Goal: Transaction & Acquisition: Download file/media

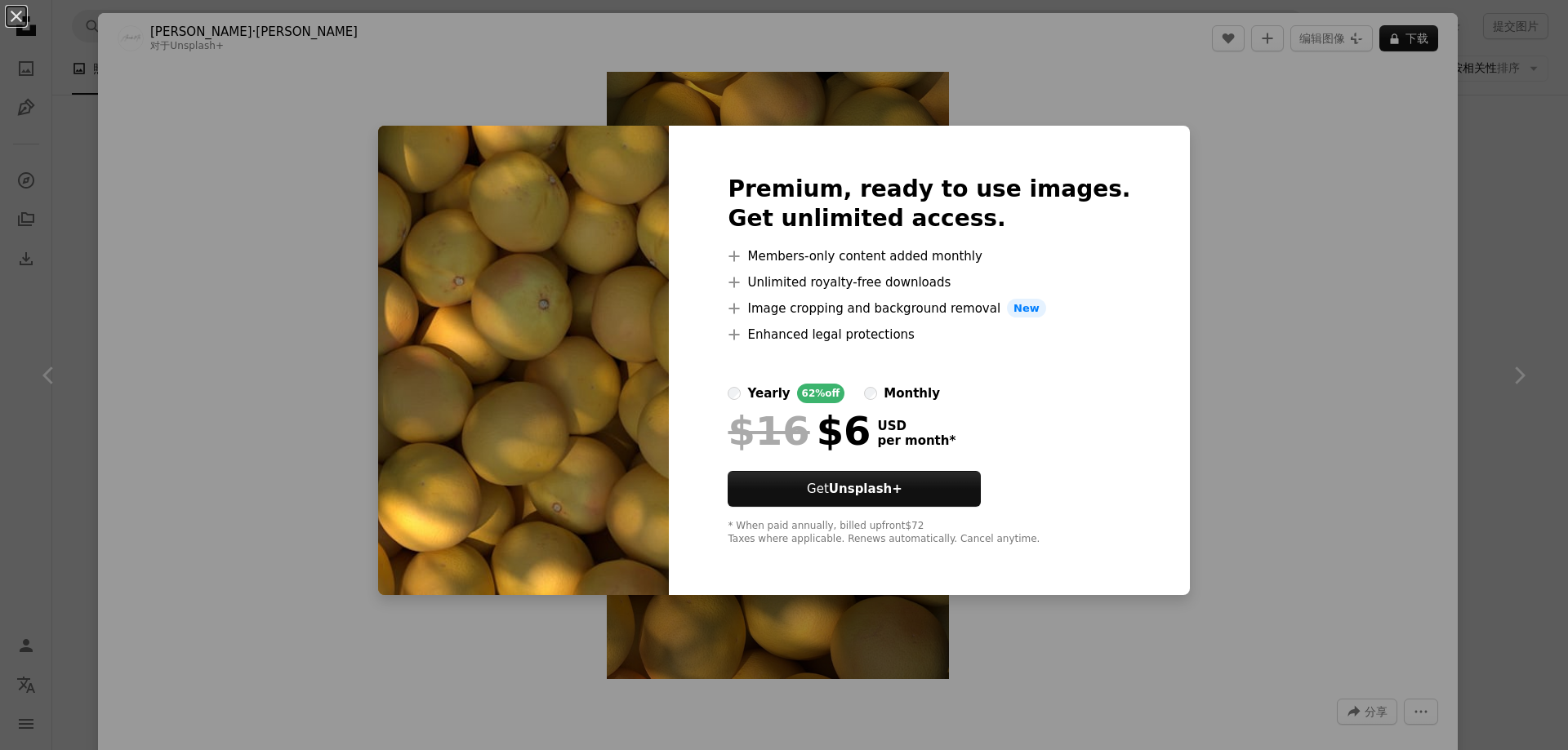
scroll to position [2910, 0]
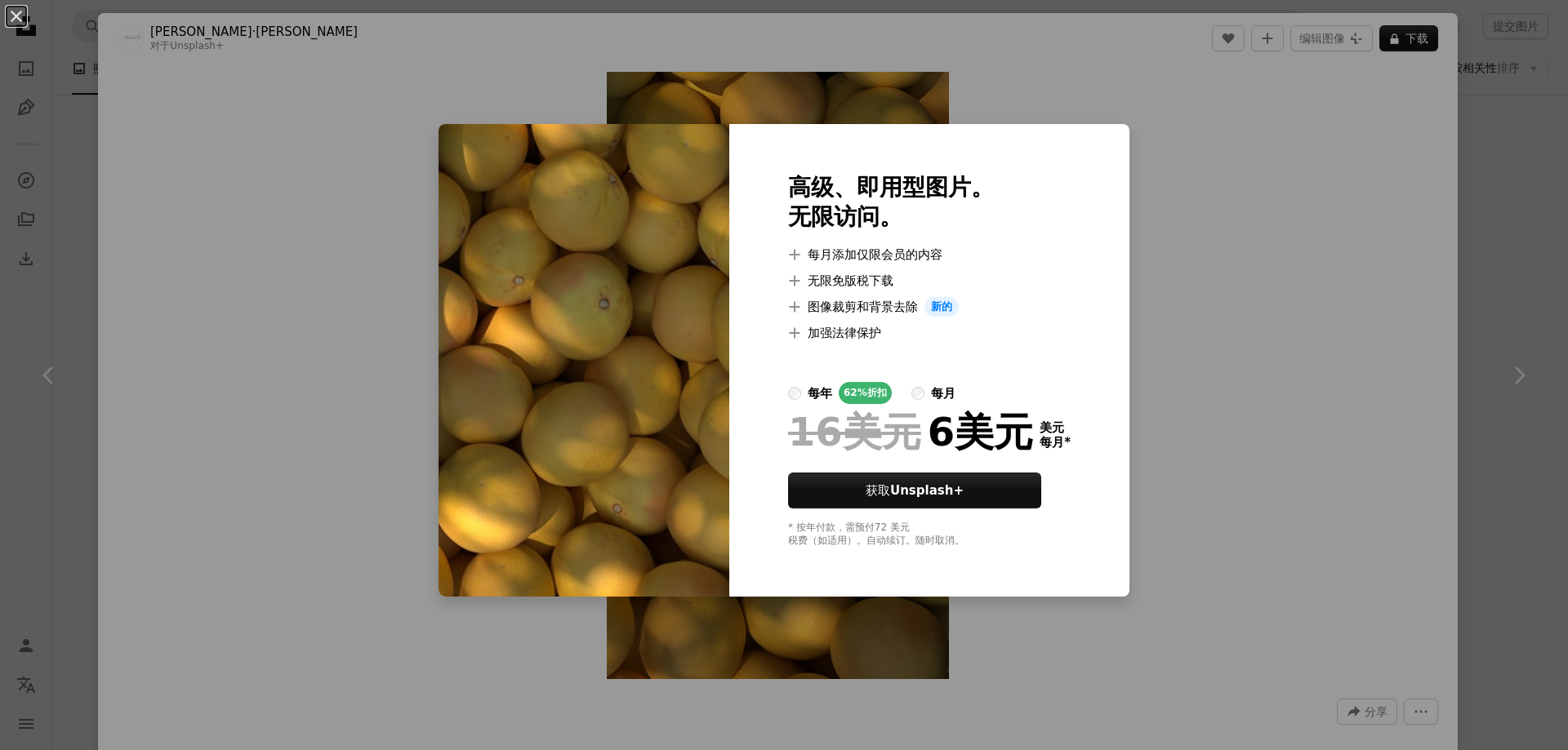
click at [1530, 527] on div "An X shape 高级、即用型图片。 无限访问。 A plus sign 每月添加仅限会员的内容 A plus sign 无限免版税下载 A plus s…" at bounding box center [784, 375] width 1568 height 750
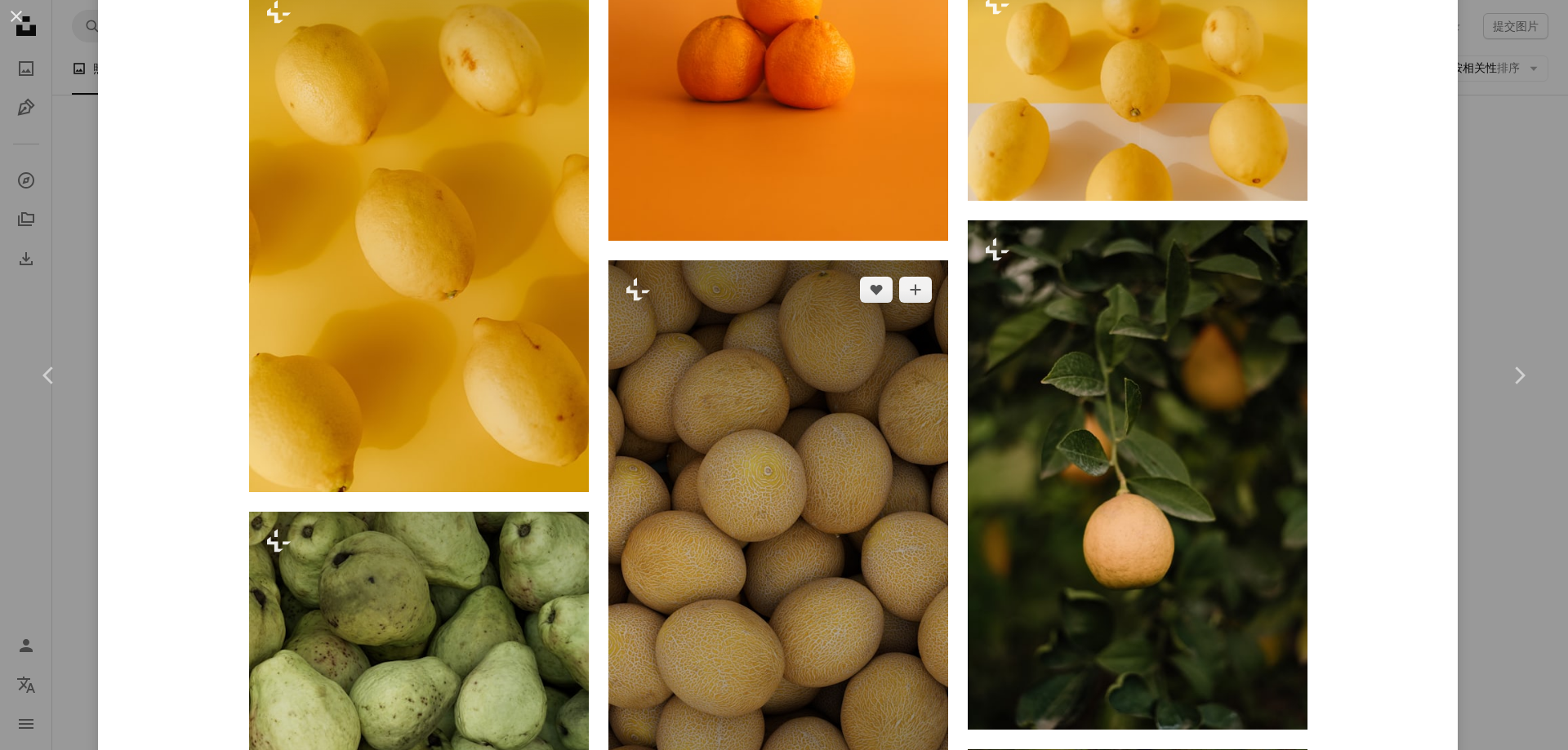
scroll to position [3596, 0]
click at [770, 417] on img at bounding box center [778, 562] width 339 height 604
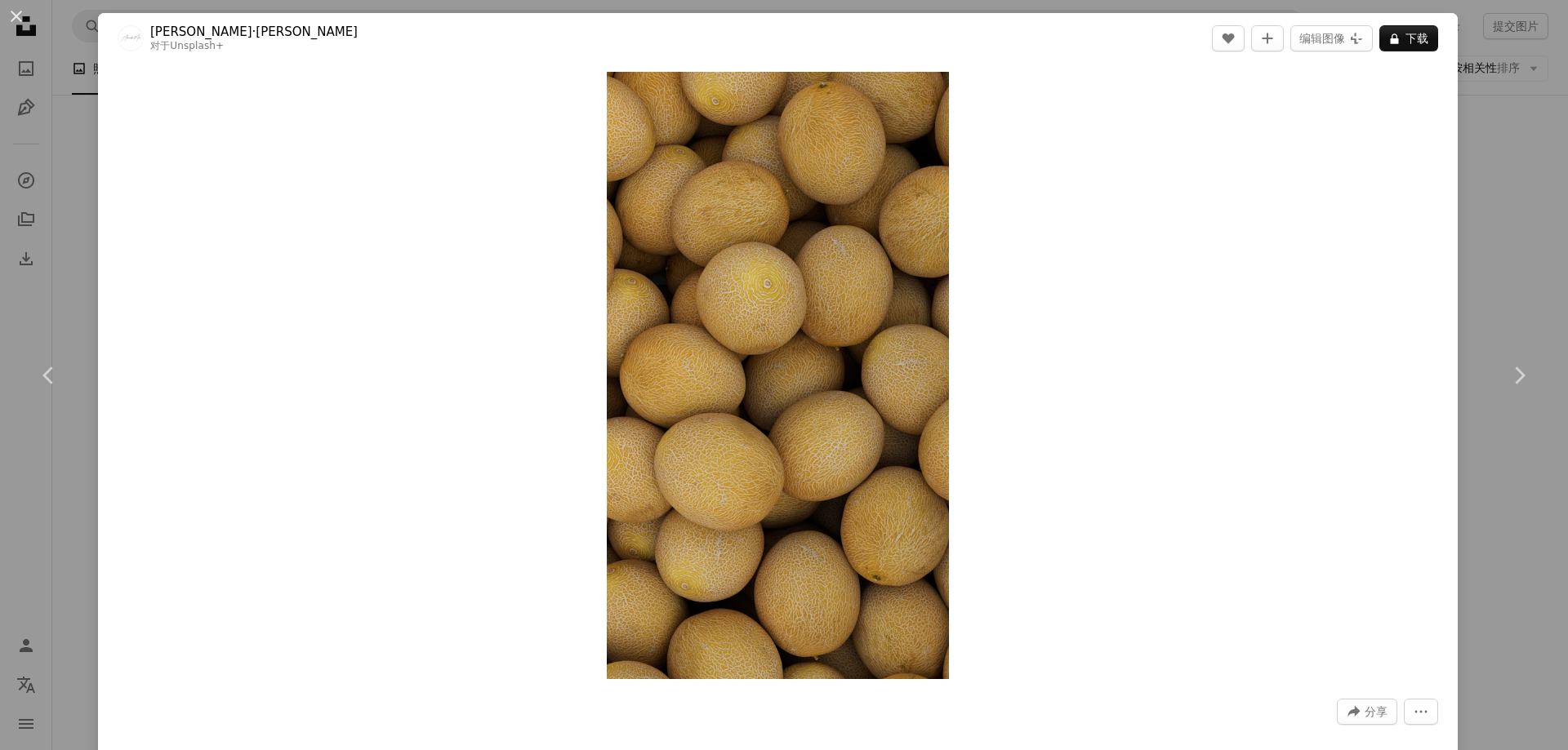
click at [1494, 181] on div "An X shape Chevron left Chevron right [PERSON_NAME]·[PERSON_NAME] 对于 Unsplash+ …" at bounding box center [784, 375] width 1568 height 750
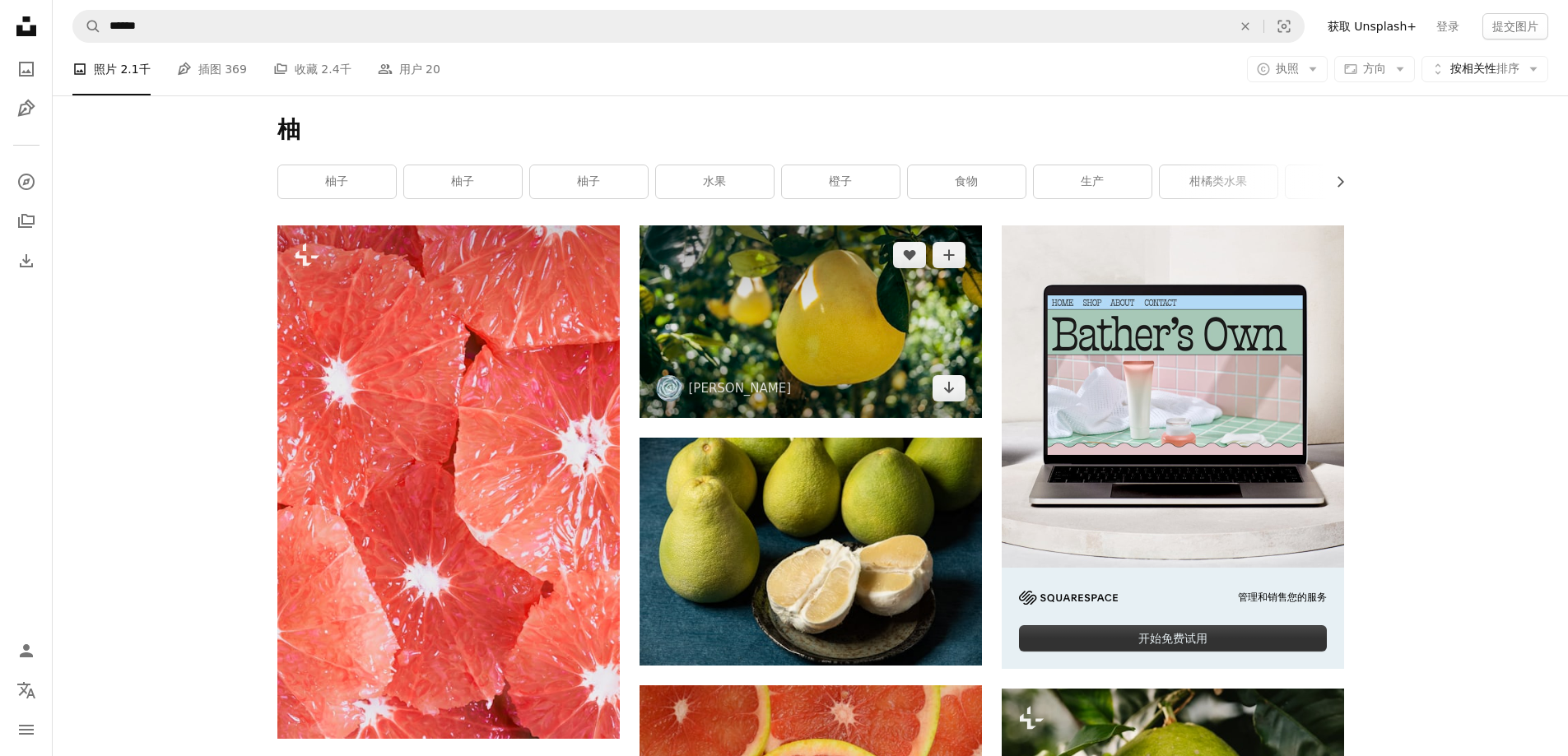
click at [918, 331] on img at bounding box center [810, 321] width 342 height 193
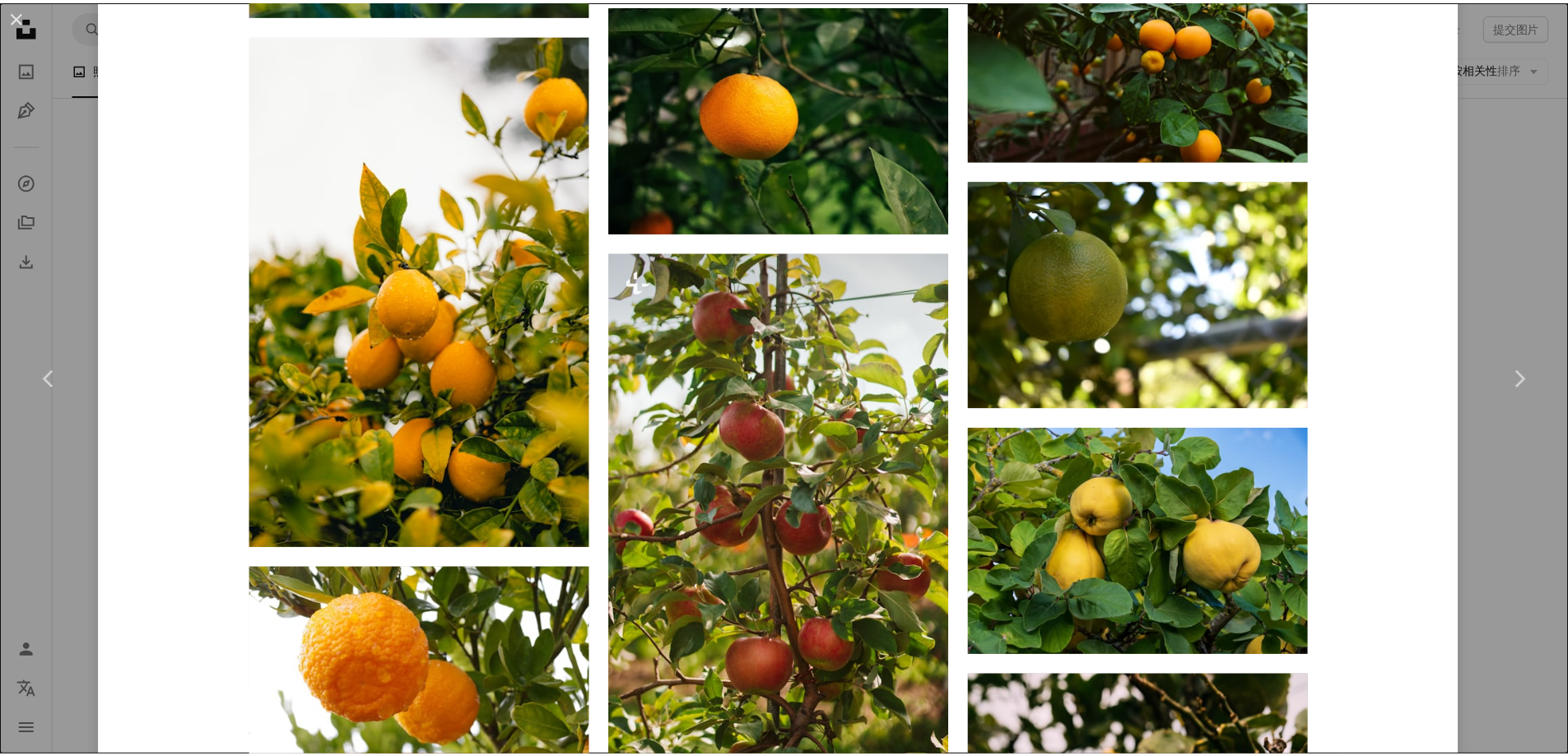
scroll to position [5597, 0]
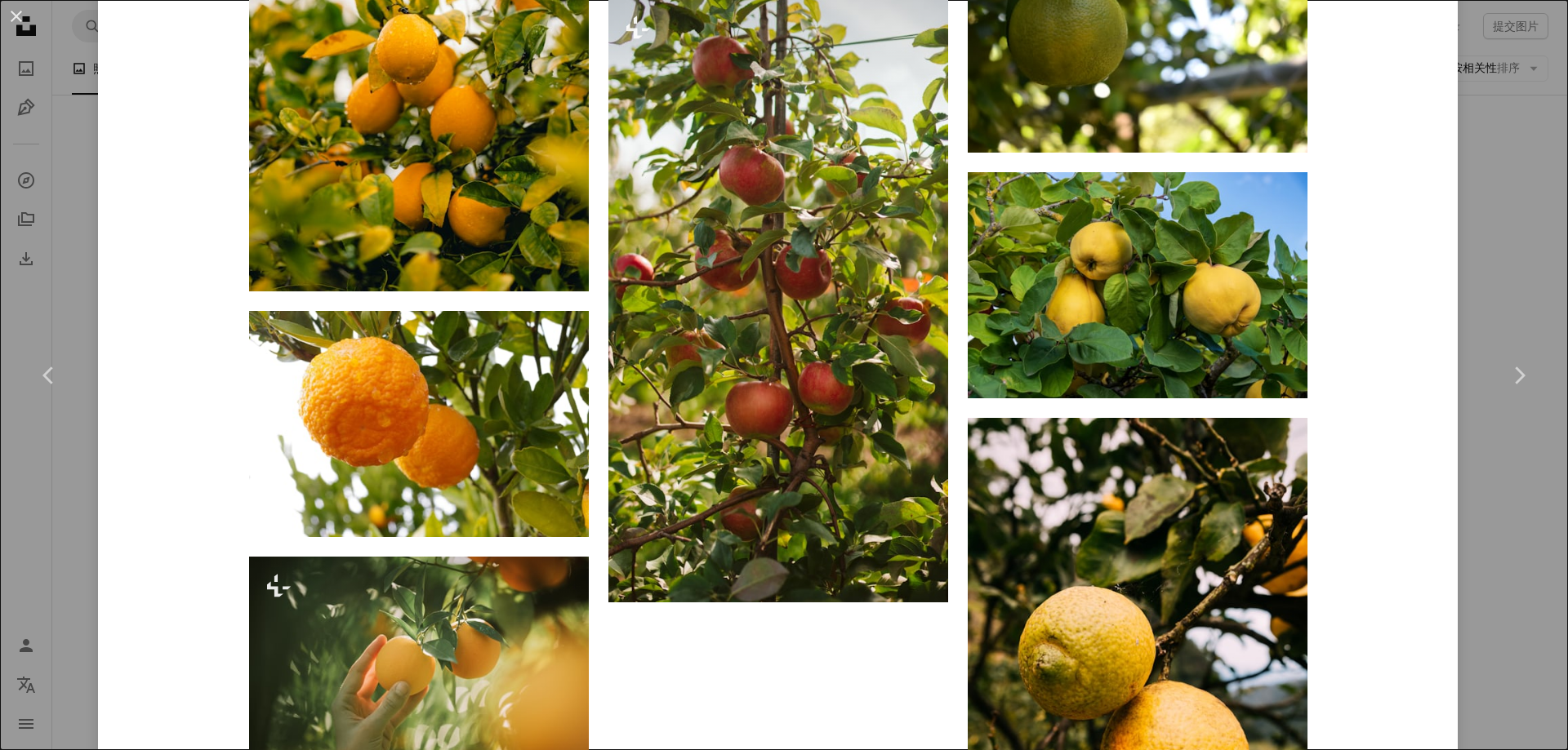
click at [1516, 502] on div "An X shape Chevron left Chevron right [PERSON_NAME] 菲尼克斯·[PERSON_NAME]A heart A…" at bounding box center [784, 375] width 1568 height 750
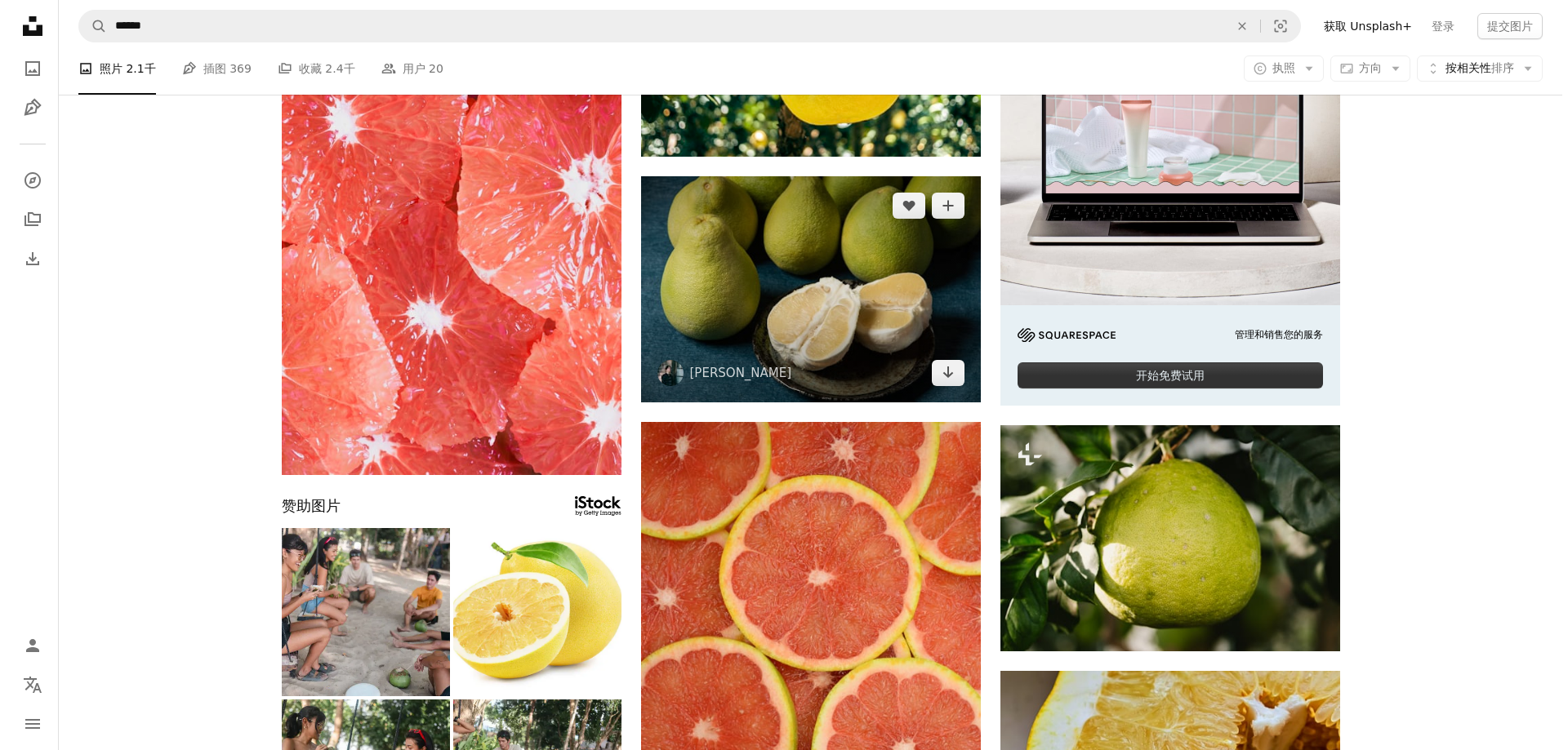
scroll to position [82, 0]
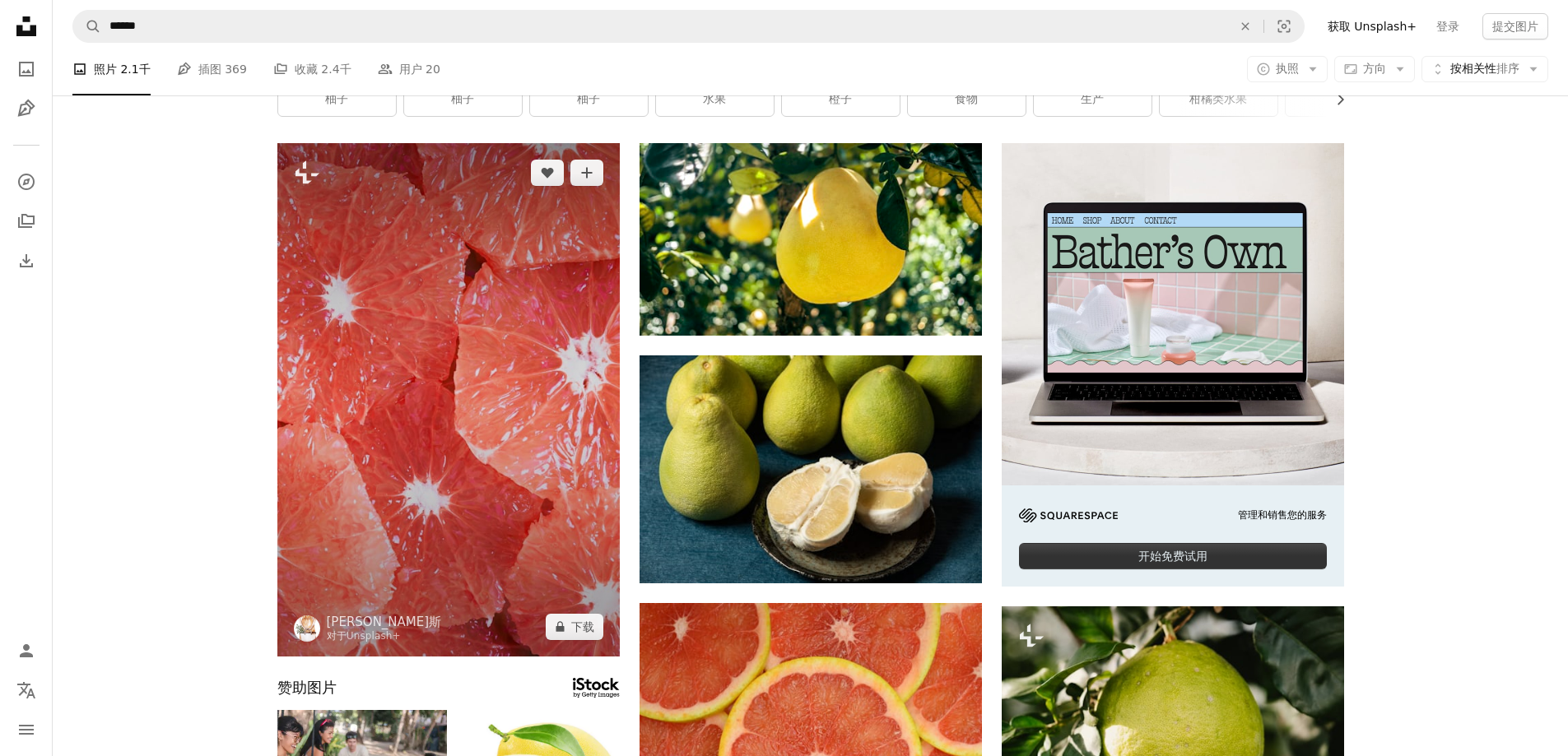
click at [519, 402] on img at bounding box center [449, 400] width 342 height 514
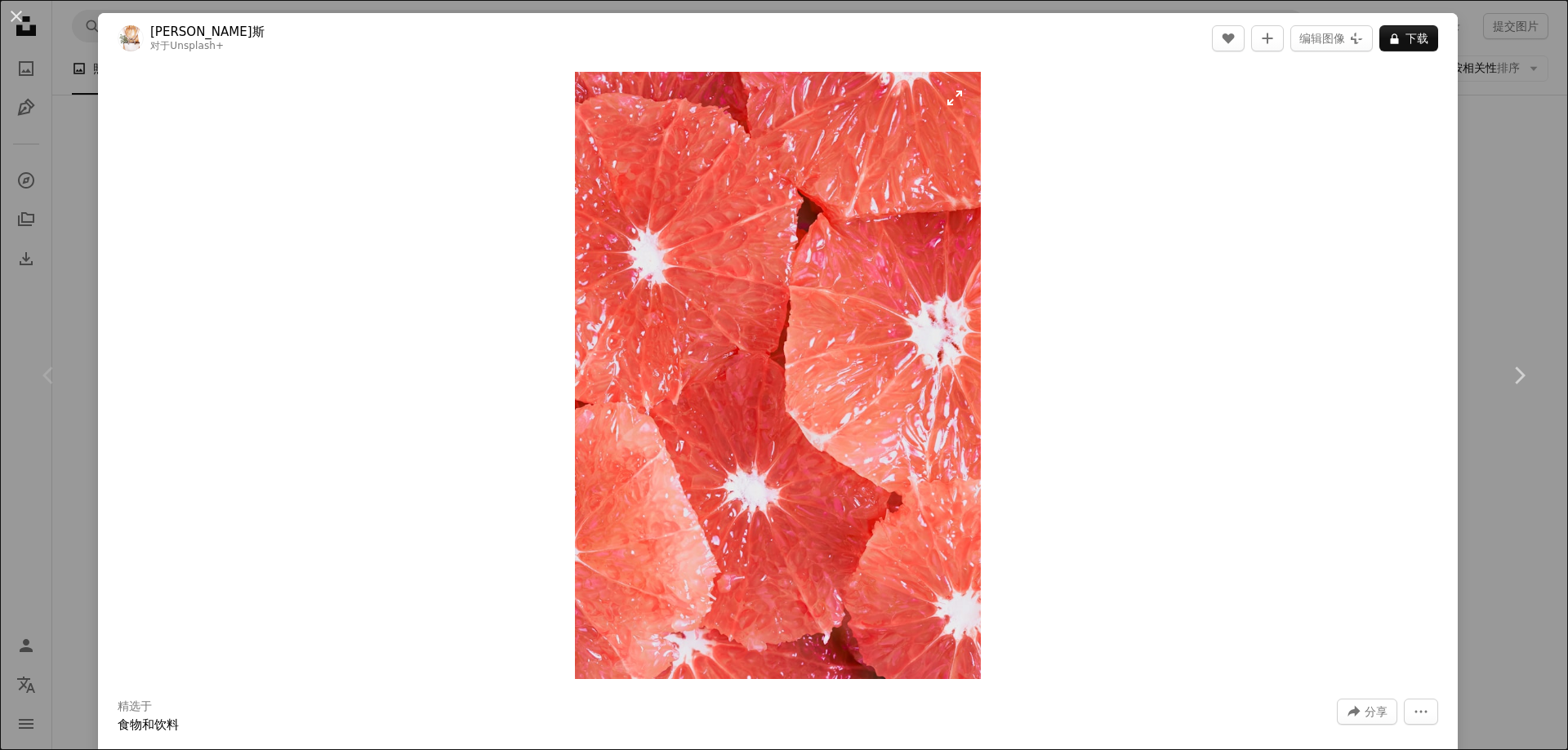
click at [811, 309] on img "放大此图像" at bounding box center [777, 375] width 405 height 607
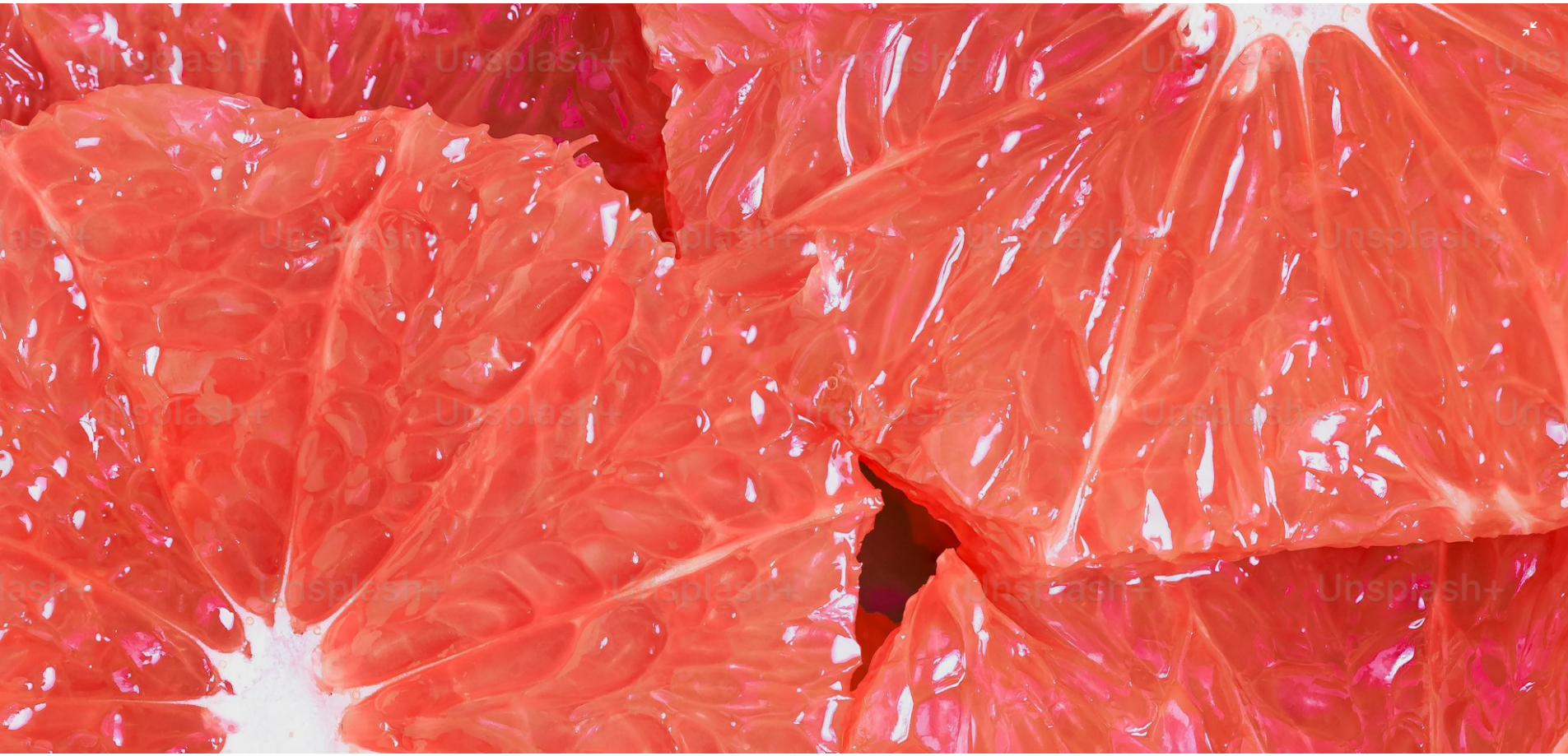
scroll to position [790, 0]
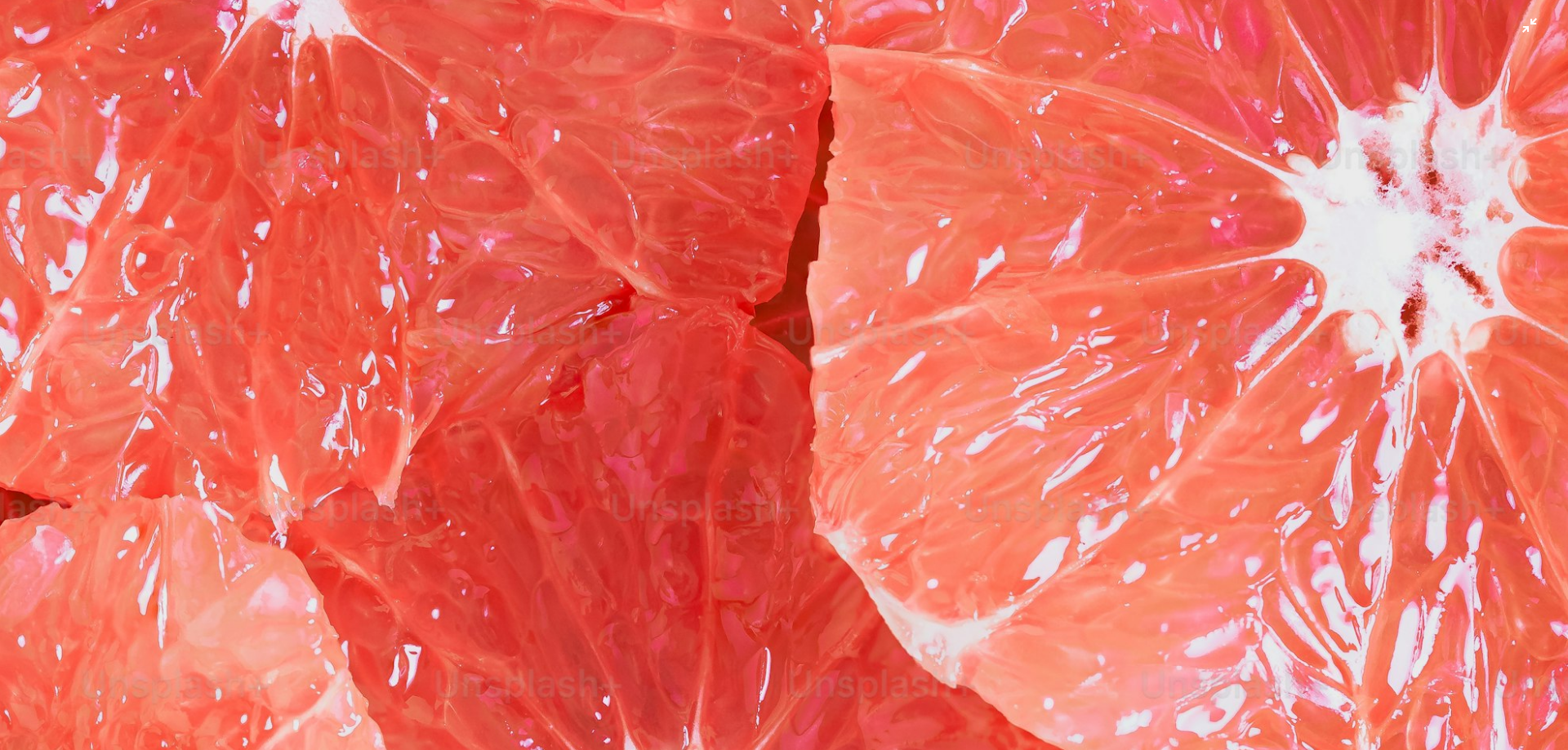
click at [1115, 458] on img "Zoom out on this image" at bounding box center [784, 393] width 1570 height 2353
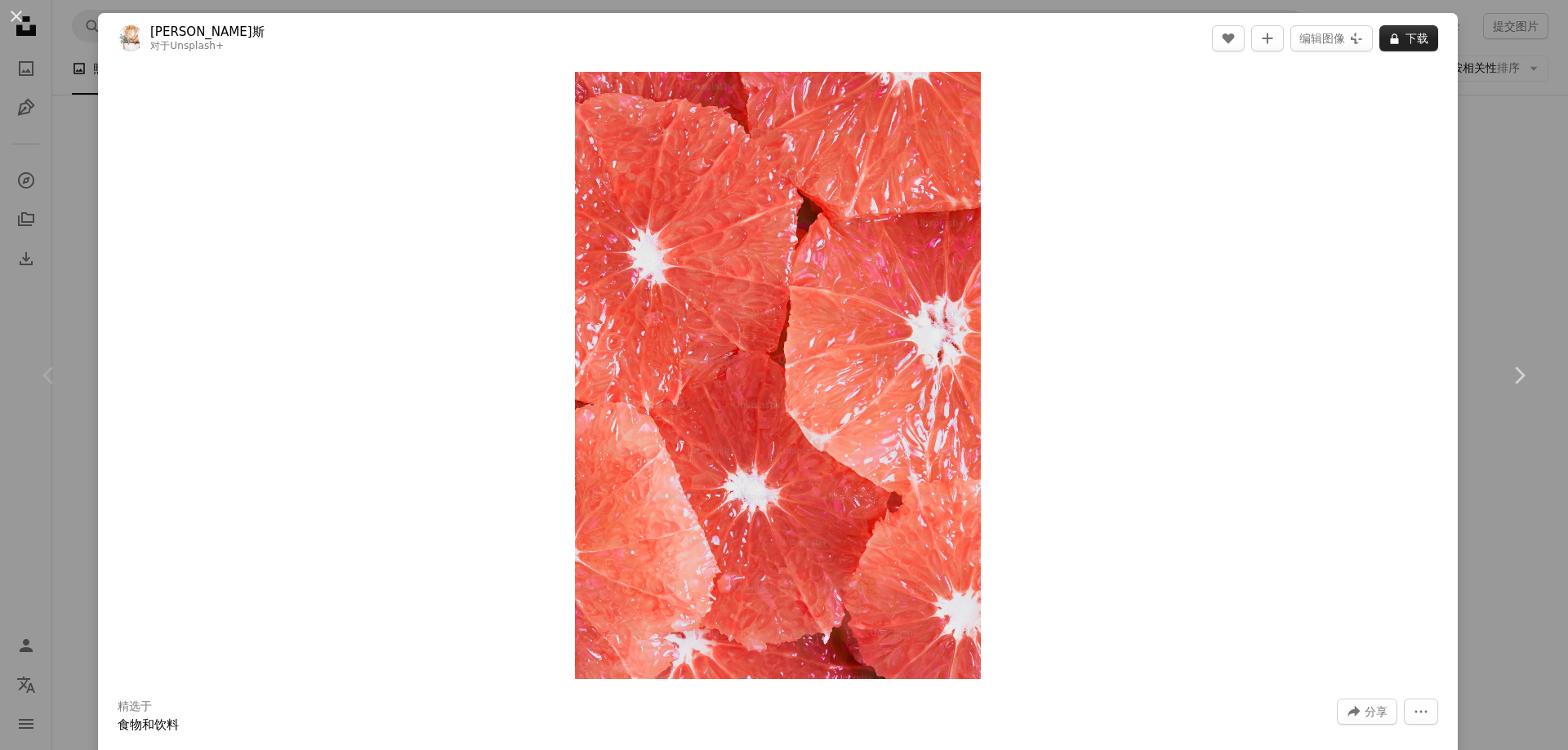
click at [1406, 39] on font "下载" at bounding box center [1417, 38] width 23 height 13
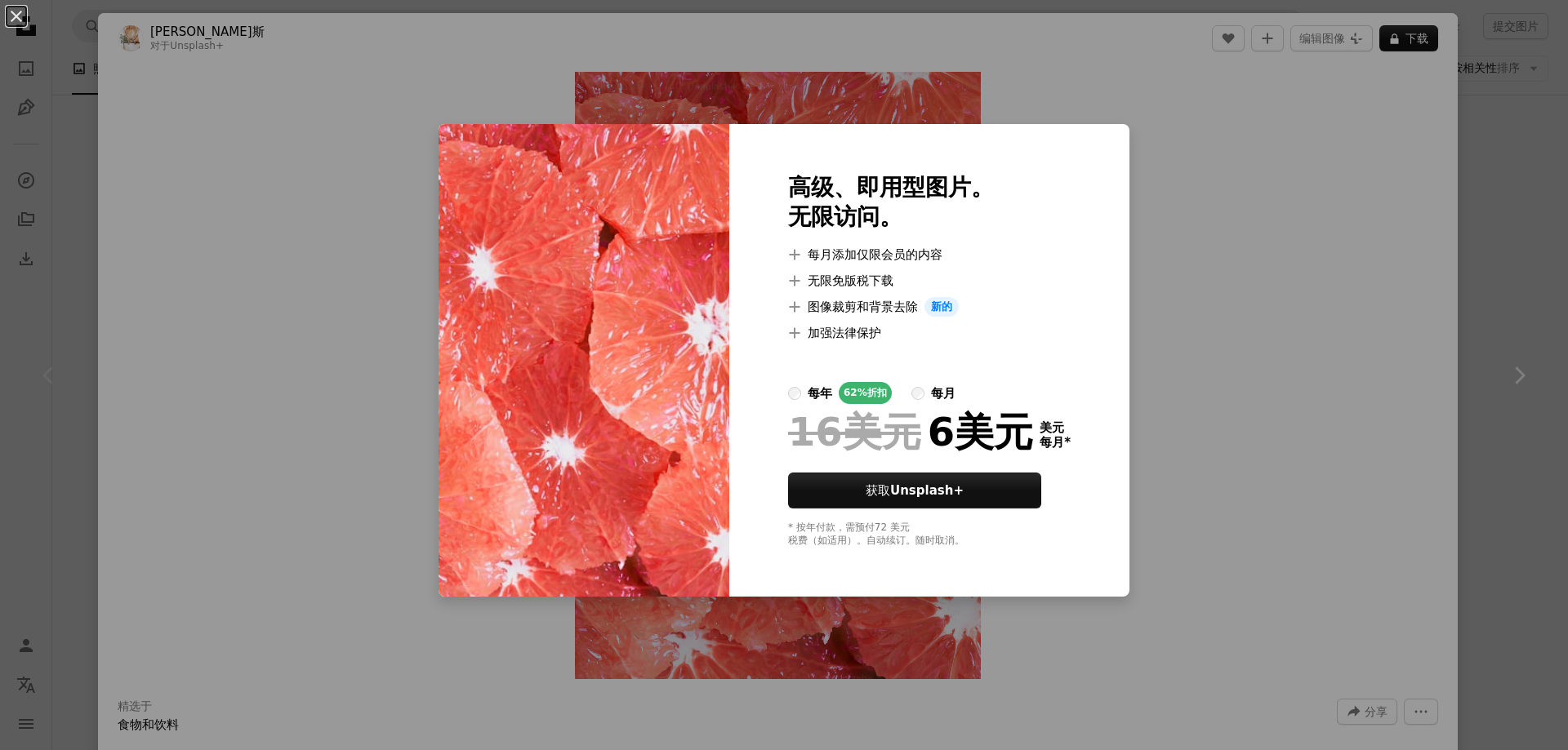
click at [1496, 521] on div "An X shape 高级、即用型图片。 无限访问。 A plus sign 每月添加仅限会员的内容 A plus sign 无限免版税下载 A plus s…" at bounding box center [784, 375] width 1568 height 750
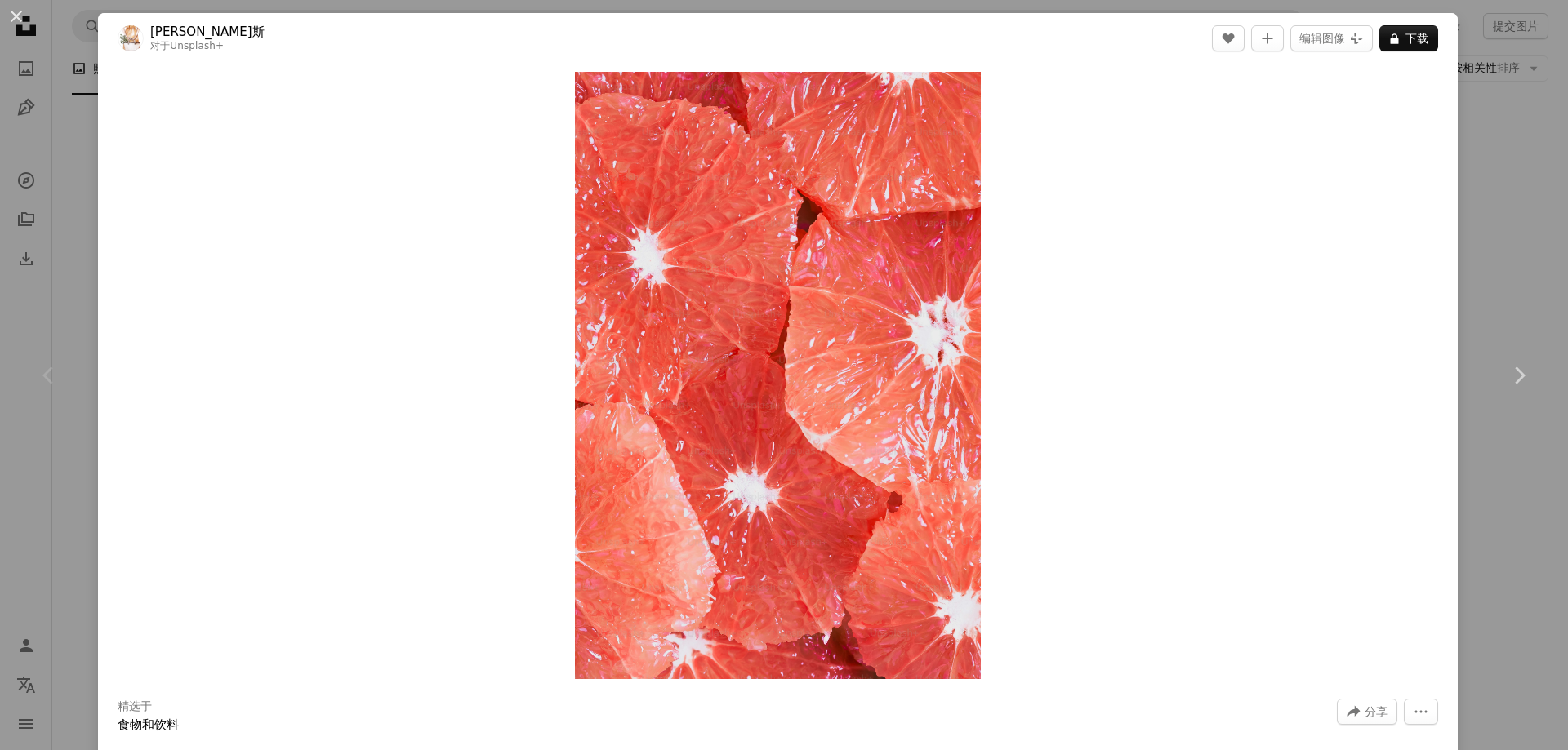
click at [1488, 516] on div "An X shape Chevron left Chevron right [PERSON_NAME]斯 对于 Unsplash+ A heart A plu…" at bounding box center [784, 375] width 1568 height 750
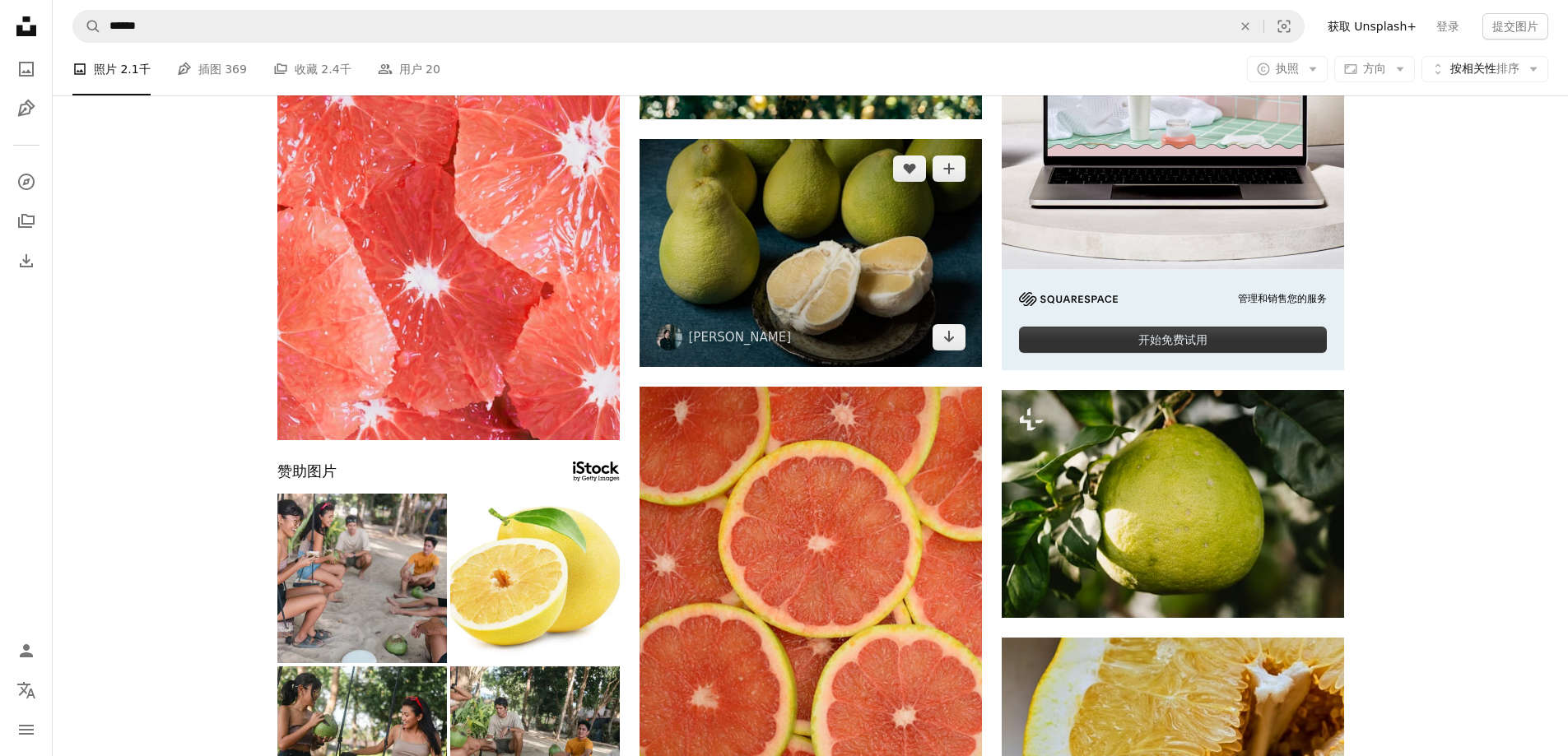
scroll to position [80, 0]
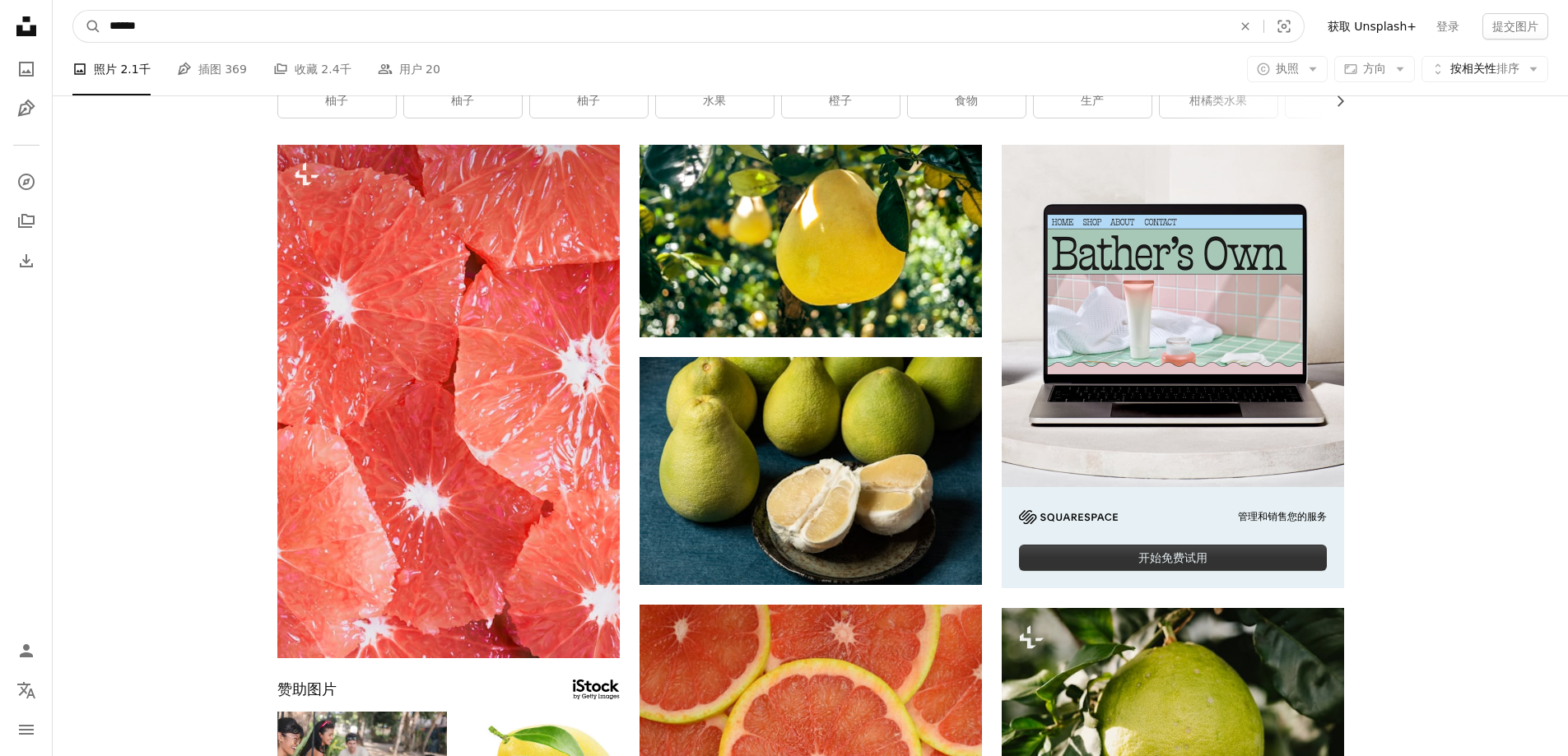
click at [259, 31] on input "******" at bounding box center [663, 25] width 1126 height 31
drag, startPoint x: 248, startPoint y: 31, endPoint x: 72, endPoint y: 26, distance: 176.1
click at [72, 26] on nav "A magnifying glass ****** pomelo An X shape Visual search Filters 获取 Unsplash+ …" at bounding box center [809, 26] width 1515 height 52
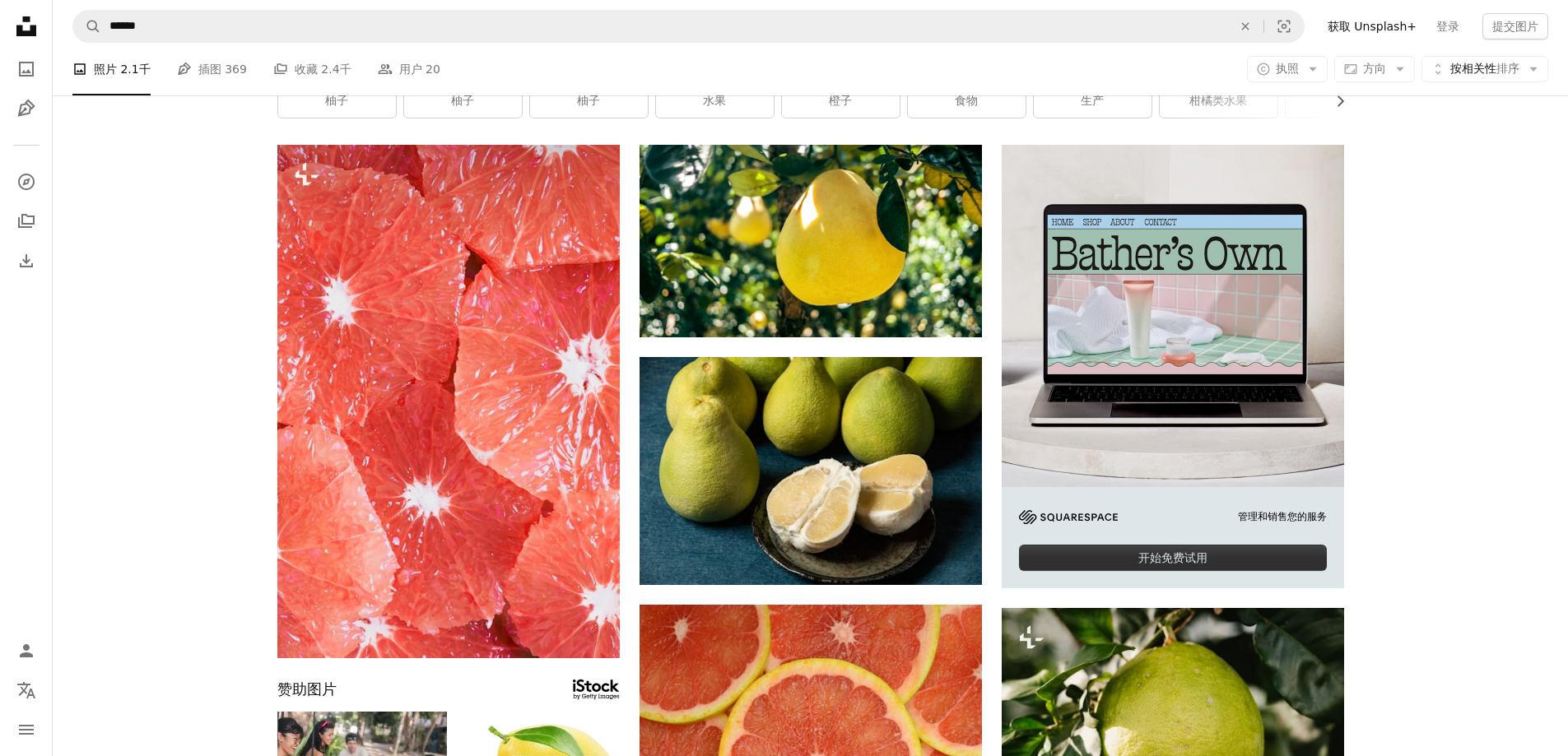
drag, startPoint x: 1562, startPoint y: 366, endPoint x: 1333, endPoint y: 312, distance: 235.3
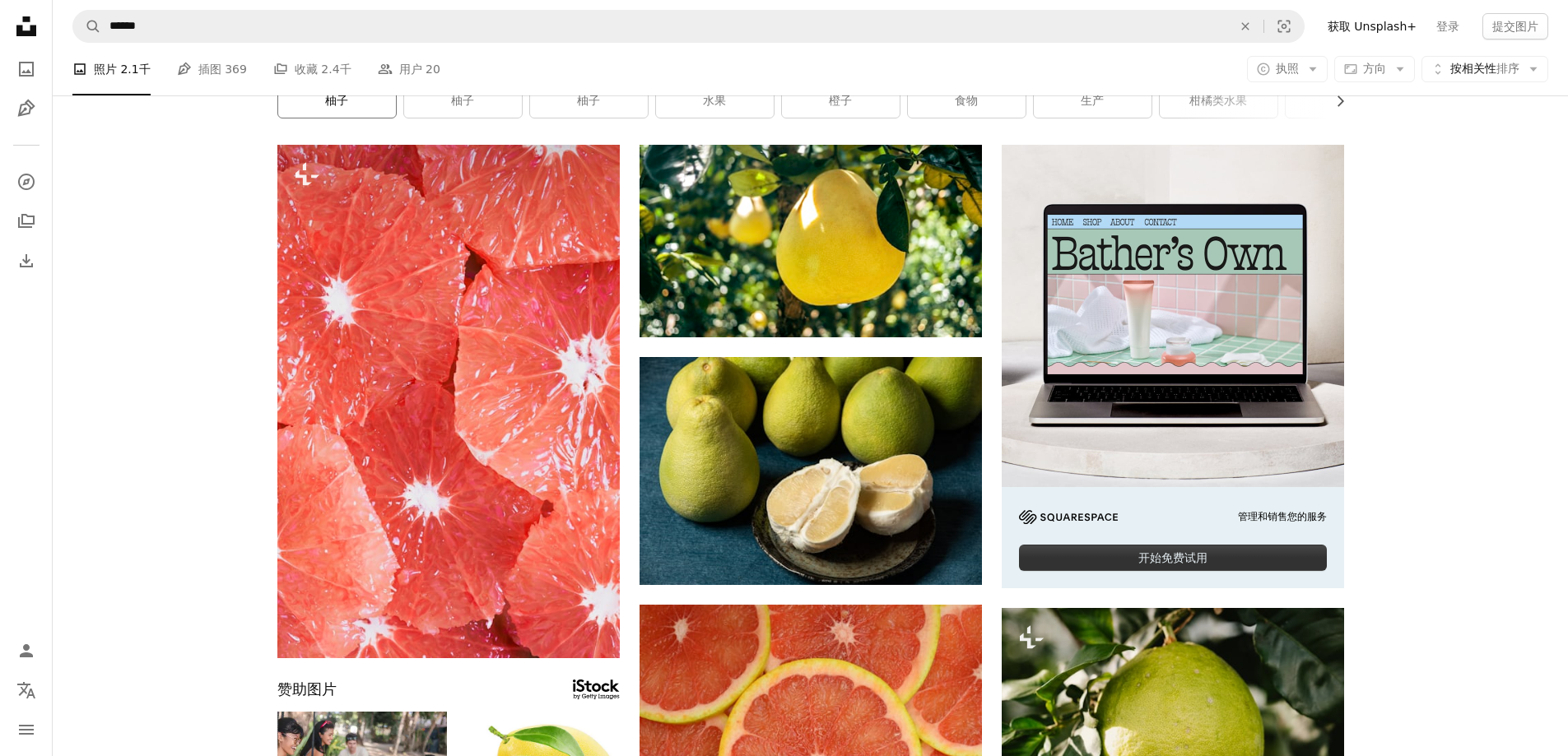
click at [354, 101] on link "柚子" at bounding box center [337, 101] width 118 height 33
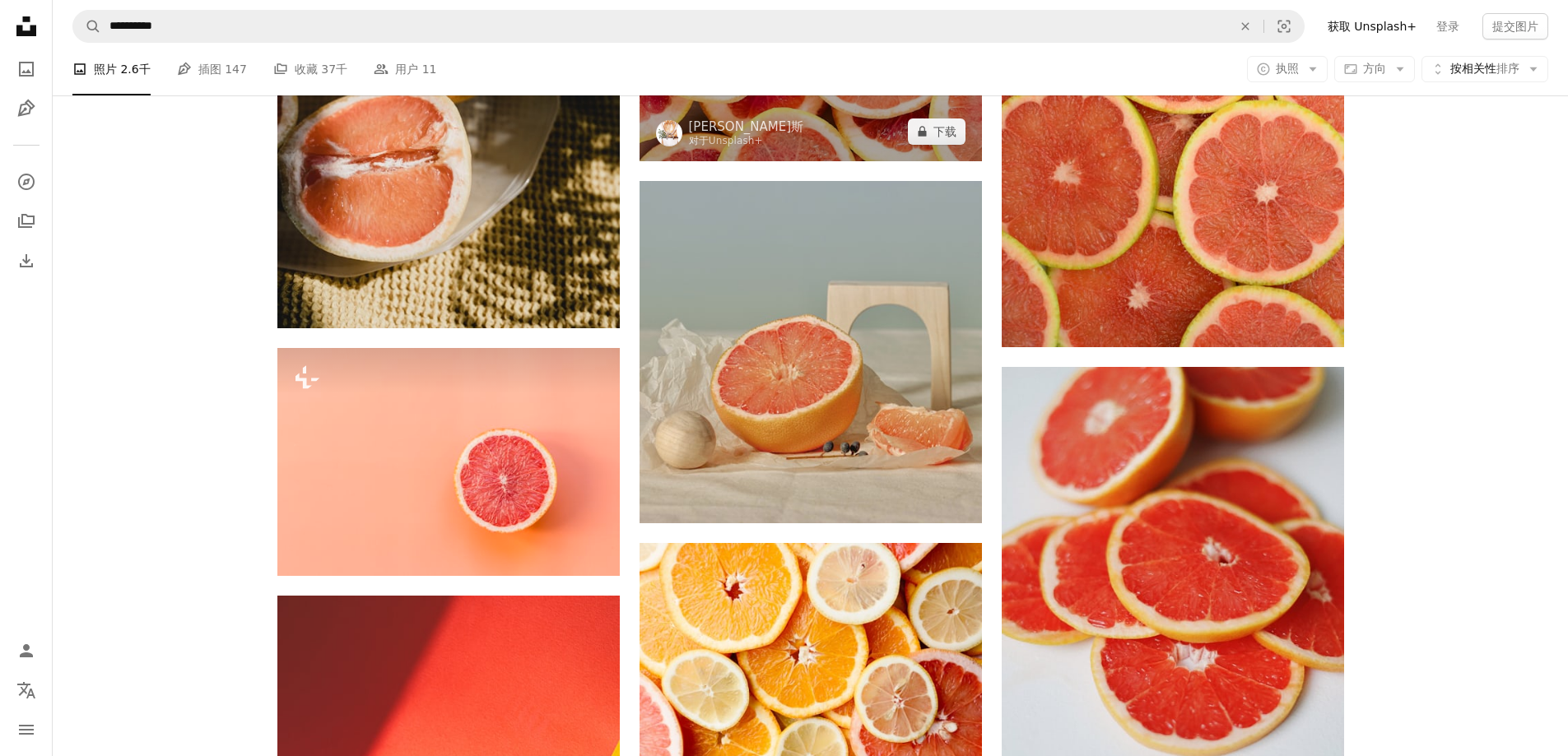
scroll to position [1317, 0]
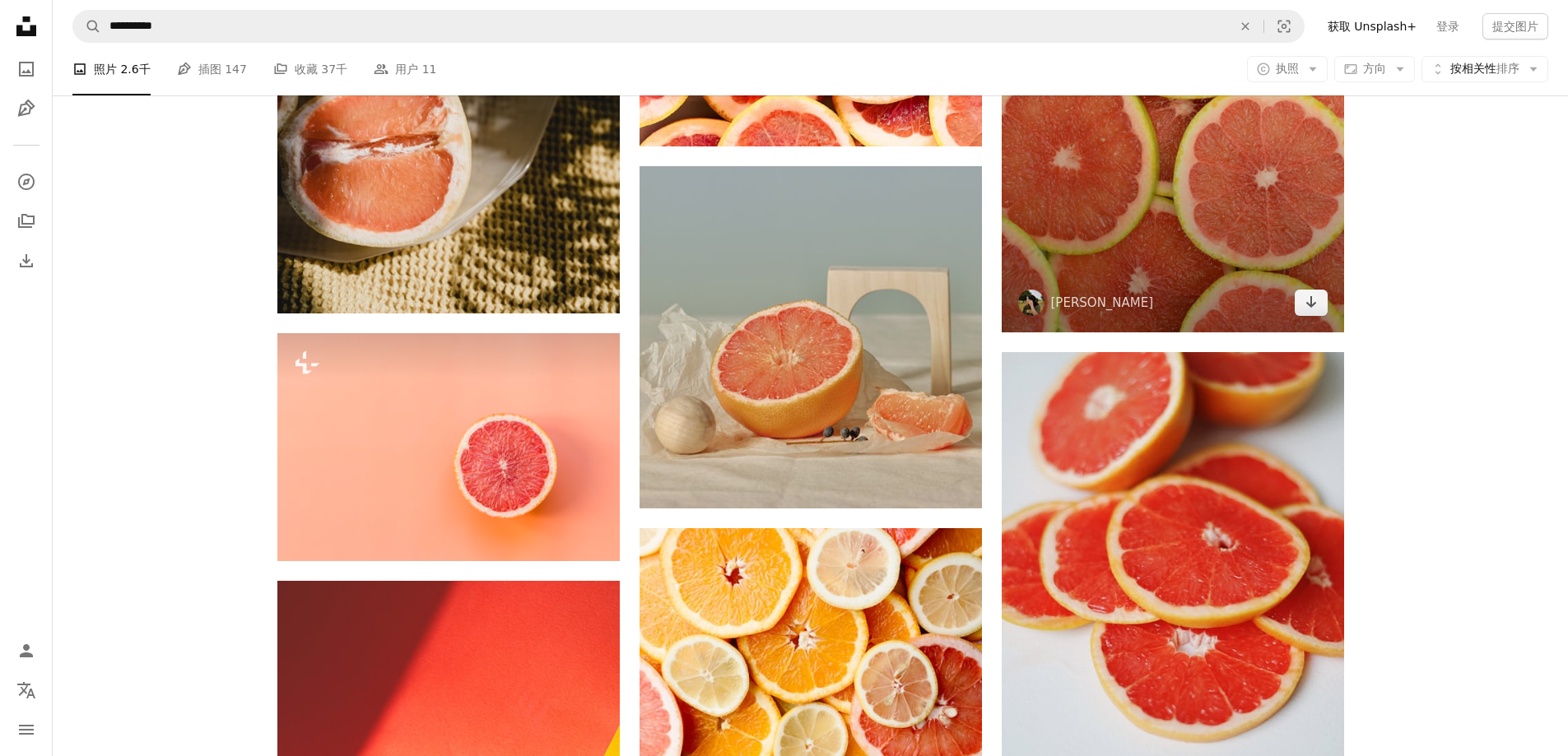
click at [1196, 251] on img at bounding box center [1173, 90] width 342 height 485
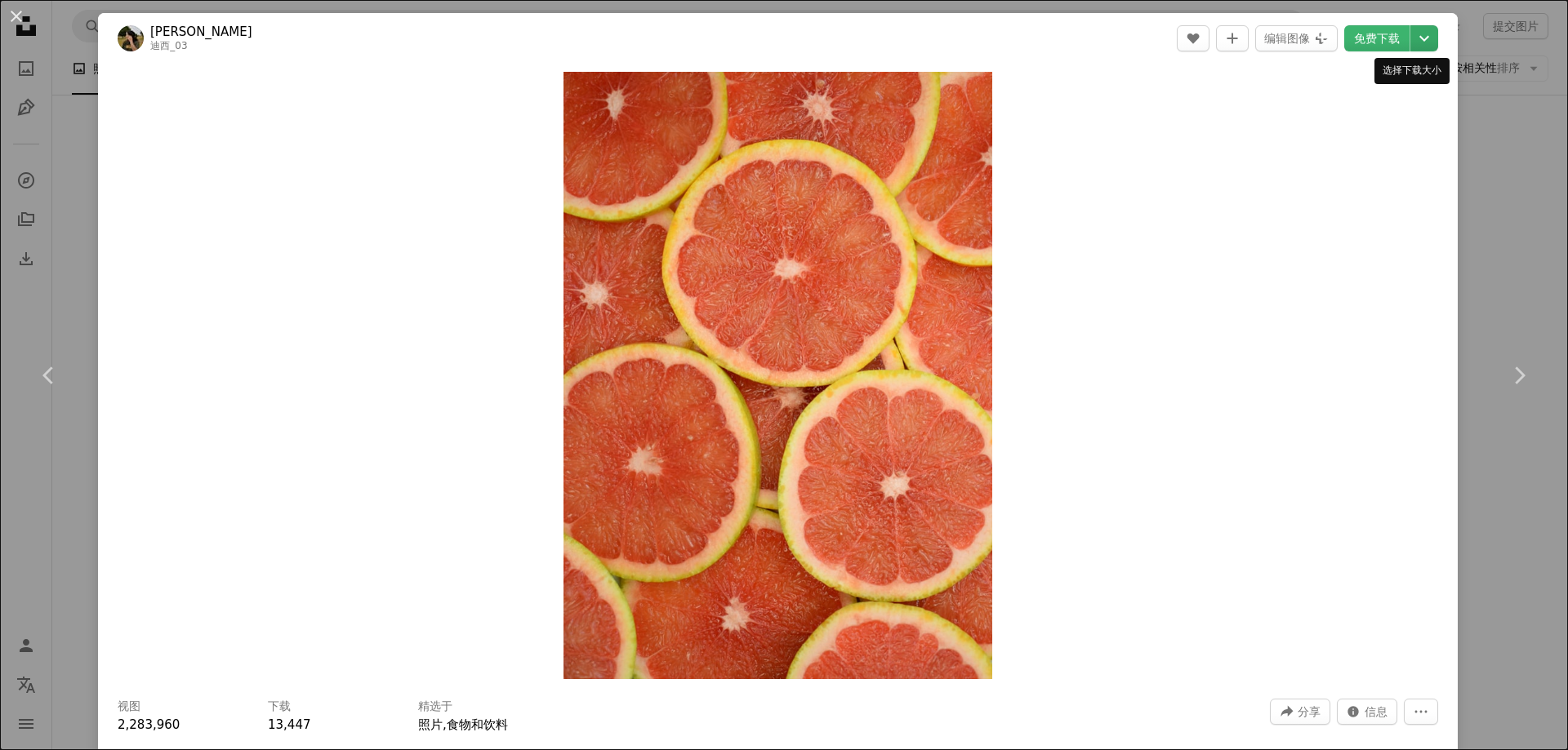
click at [1420, 36] on icon "选择下载大小" at bounding box center [1424, 39] width 10 height 6
click at [1370, 174] on font "3325 x 4710" at bounding box center [1372, 181] width 71 height 13
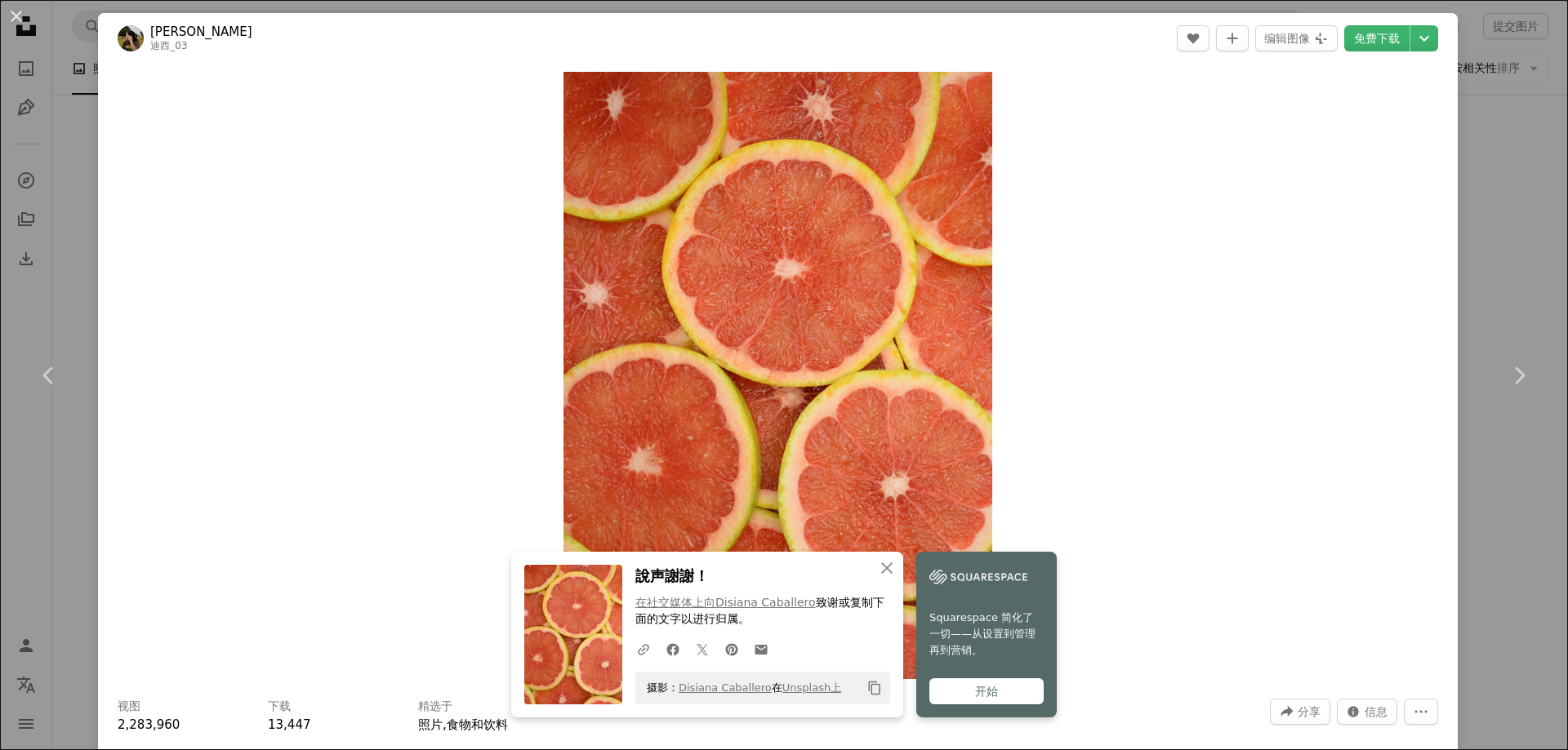
click at [1296, 325] on div "Zoom in" at bounding box center [778, 375] width 1359 height 624
click at [1470, 299] on link "Chevron right" at bounding box center [1519, 375] width 98 height 157
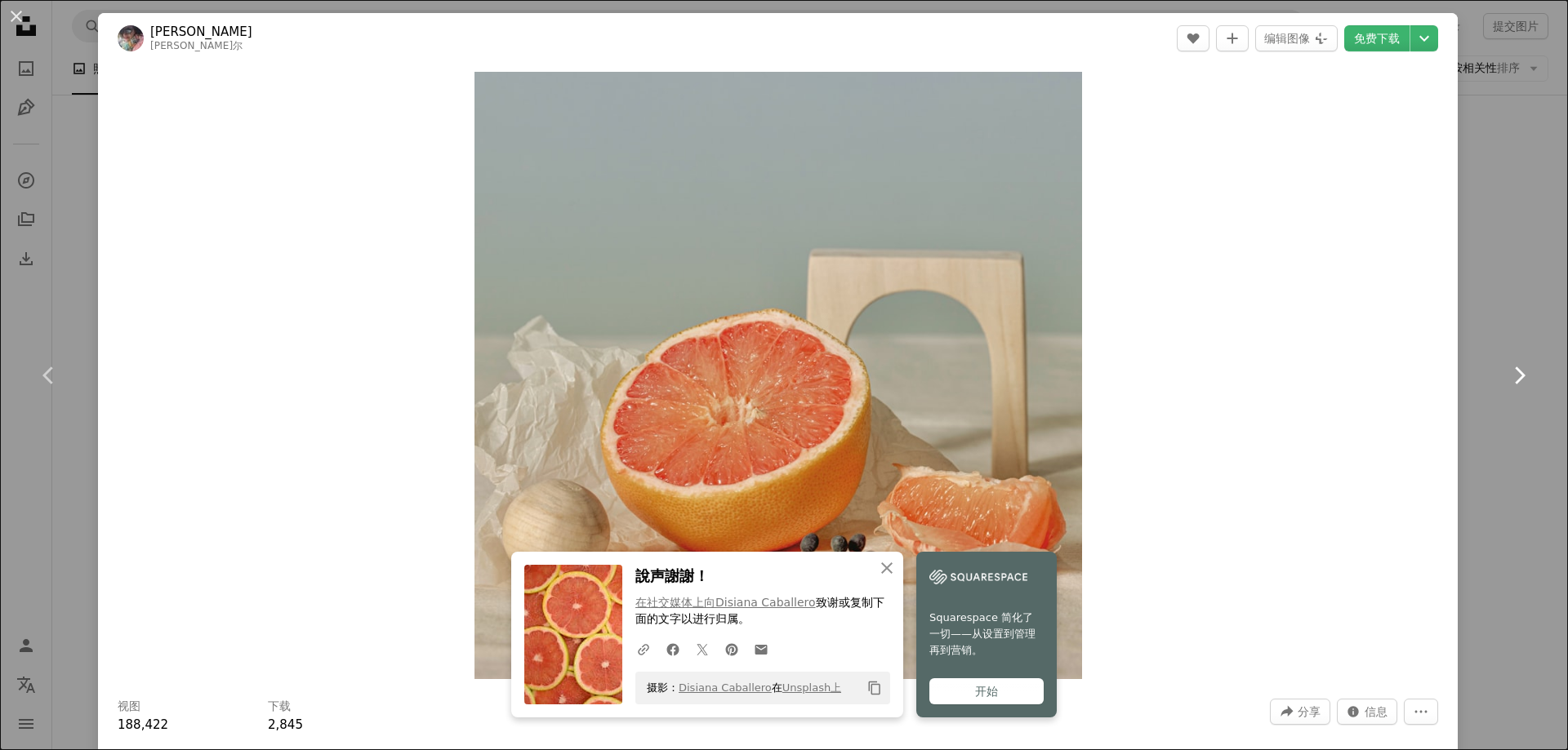
drag, startPoint x: 1503, startPoint y: 306, endPoint x: 1494, endPoint y: 306, distance: 9.0
click at [1502, 306] on link "Chevron right" at bounding box center [1519, 375] width 98 height 157
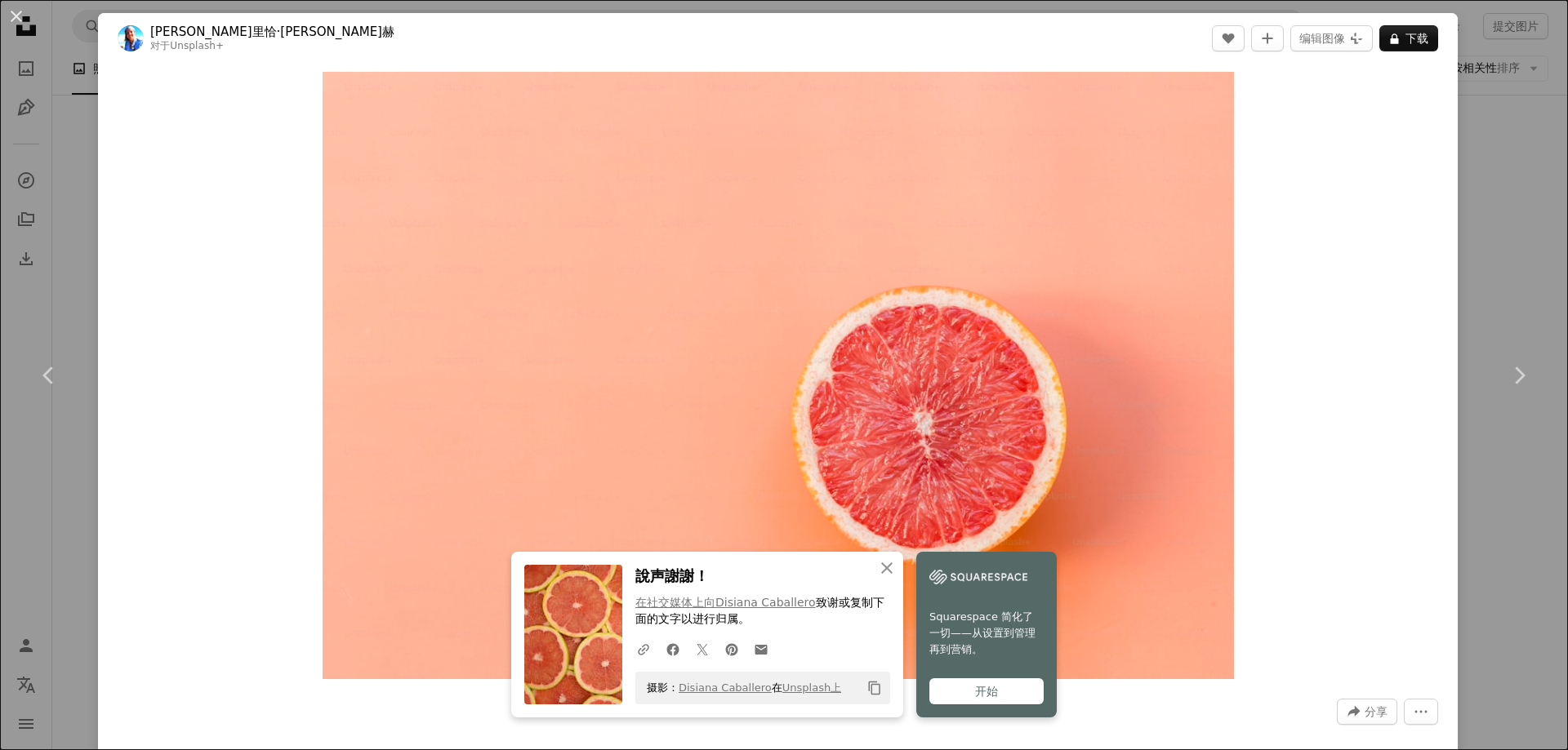
click at [1567, 206] on html "**********" at bounding box center [784, 553] width 1568 height 3718
click at [883, 565] on icon "An X shape" at bounding box center [886, 567] width 19 height 19
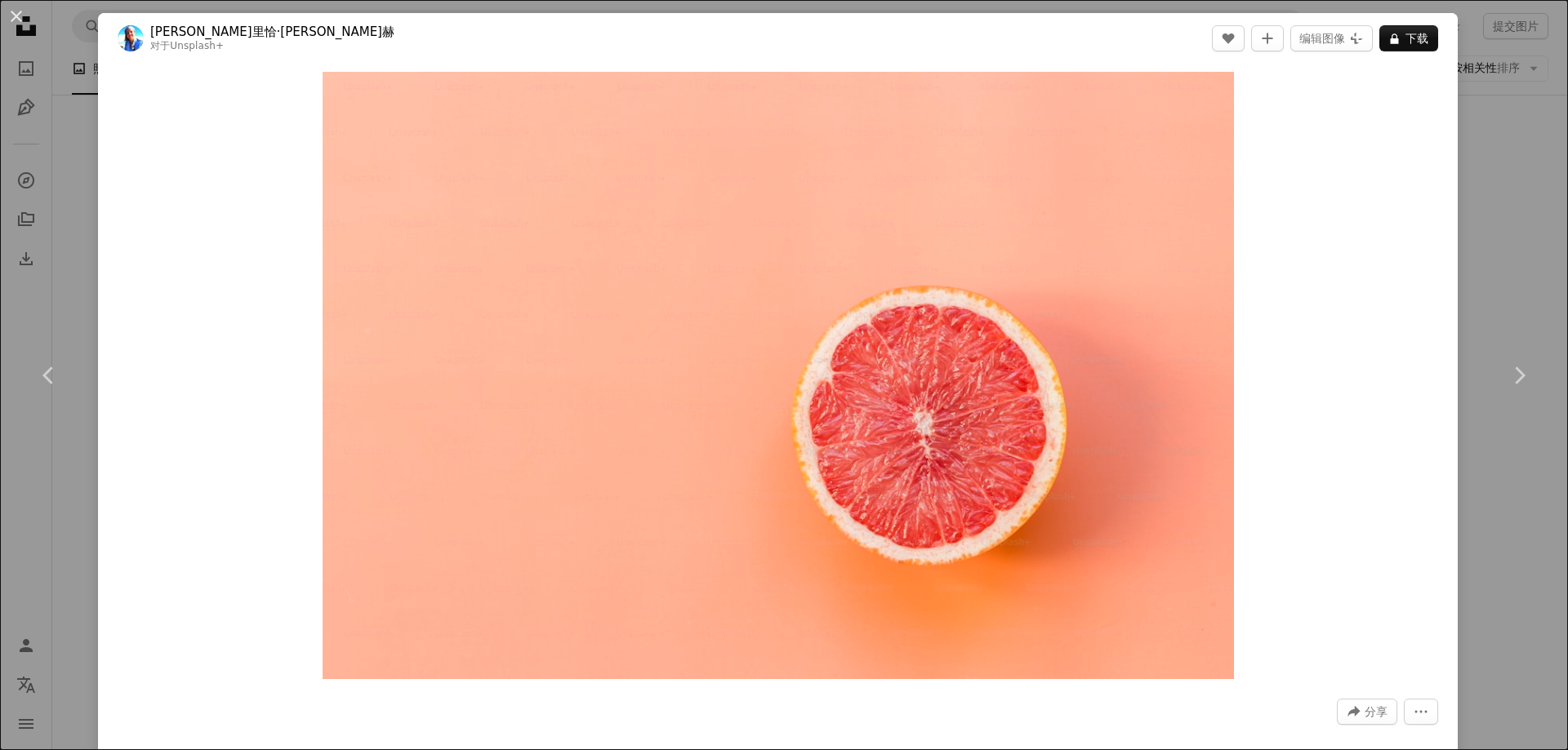
click at [1562, 273] on html "**********" at bounding box center [784, 553] width 1568 height 3718
click at [1474, 178] on div "An X shape Chevron left Chevron right [PERSON_NAME]里恰·[PERSON_NAME]赫 对于 Unsplas…" at bounding box center [784, 375] width 1568 height 750
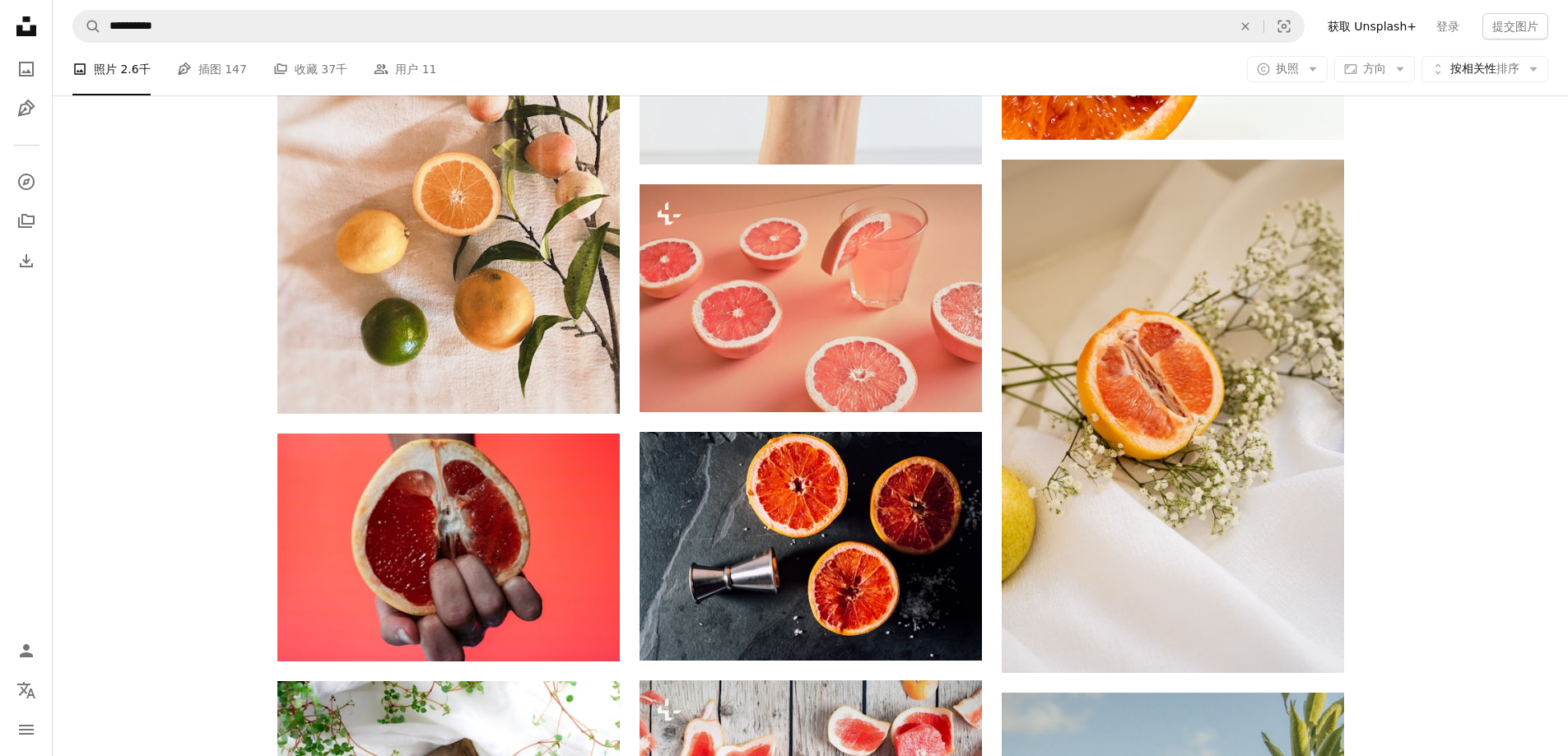
scroll to position [10617, 0]
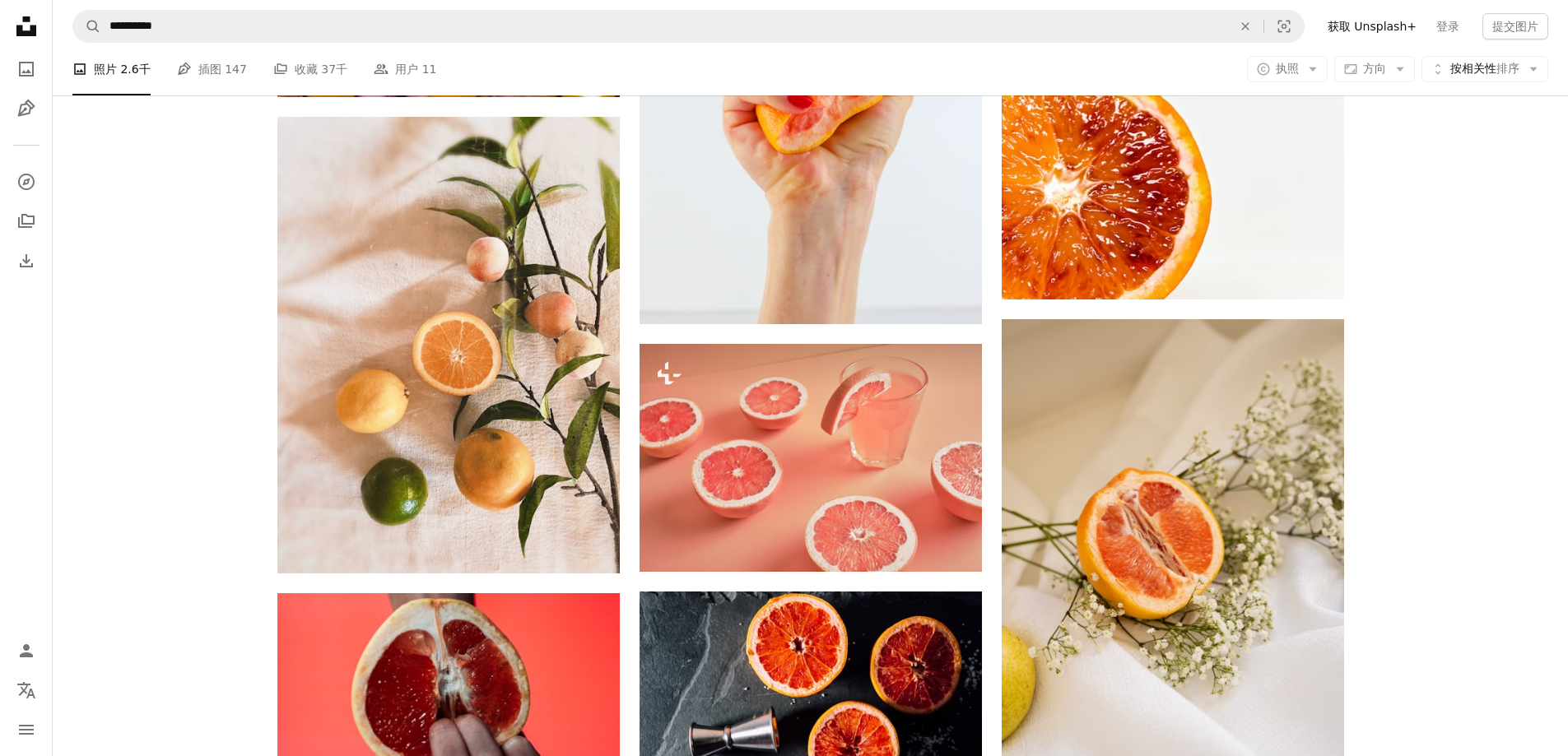
click at [128, 71] on li "A photo 照片 2.6千" at bounding box center [111, 69] width 78 height 52
click at [121, 75] on li "A photo 照片 2.6千" at bounding box center [111, 69] width 78 height 52
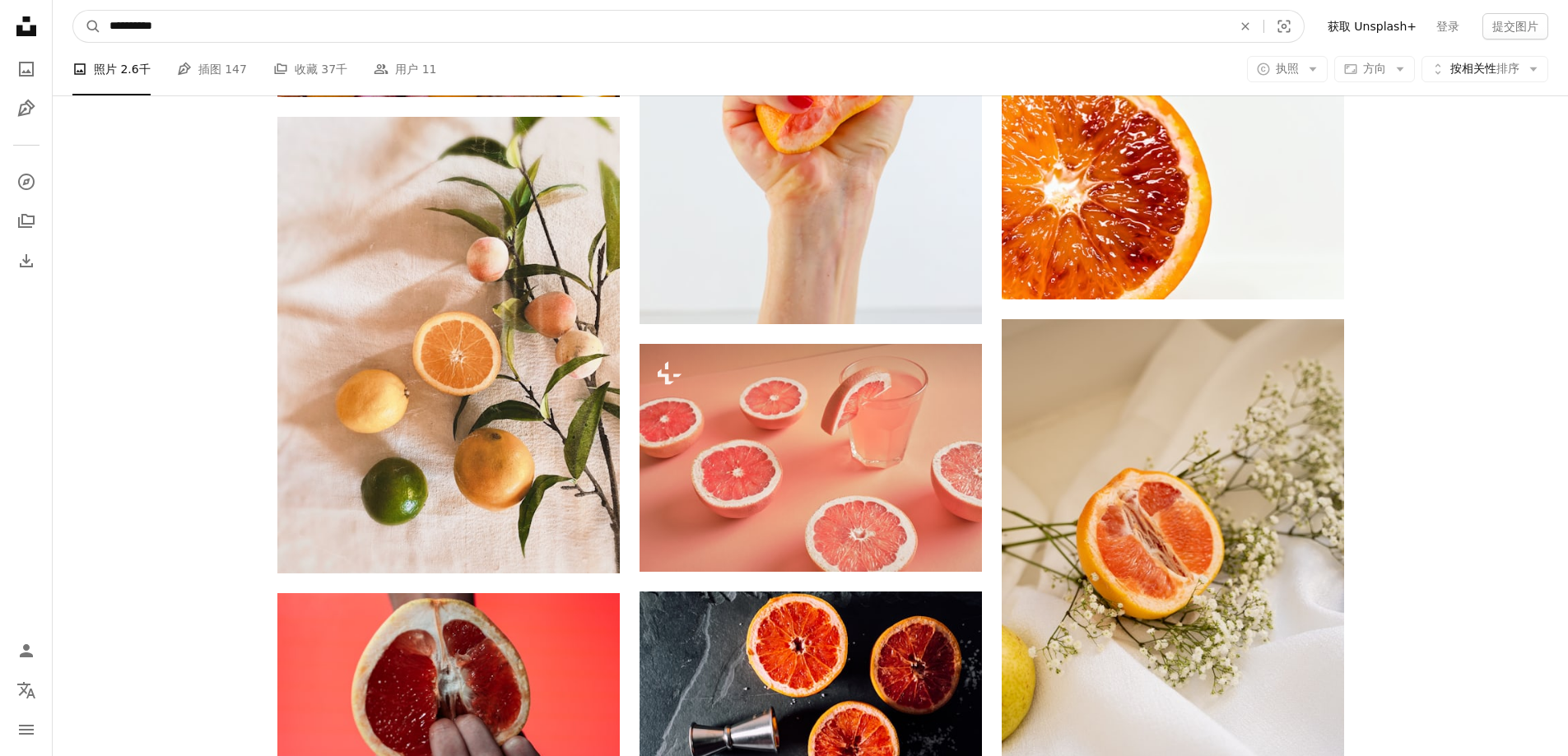
click at [210, 31] on input "**********" at bounding box center [663, 25] width 1126 height 31
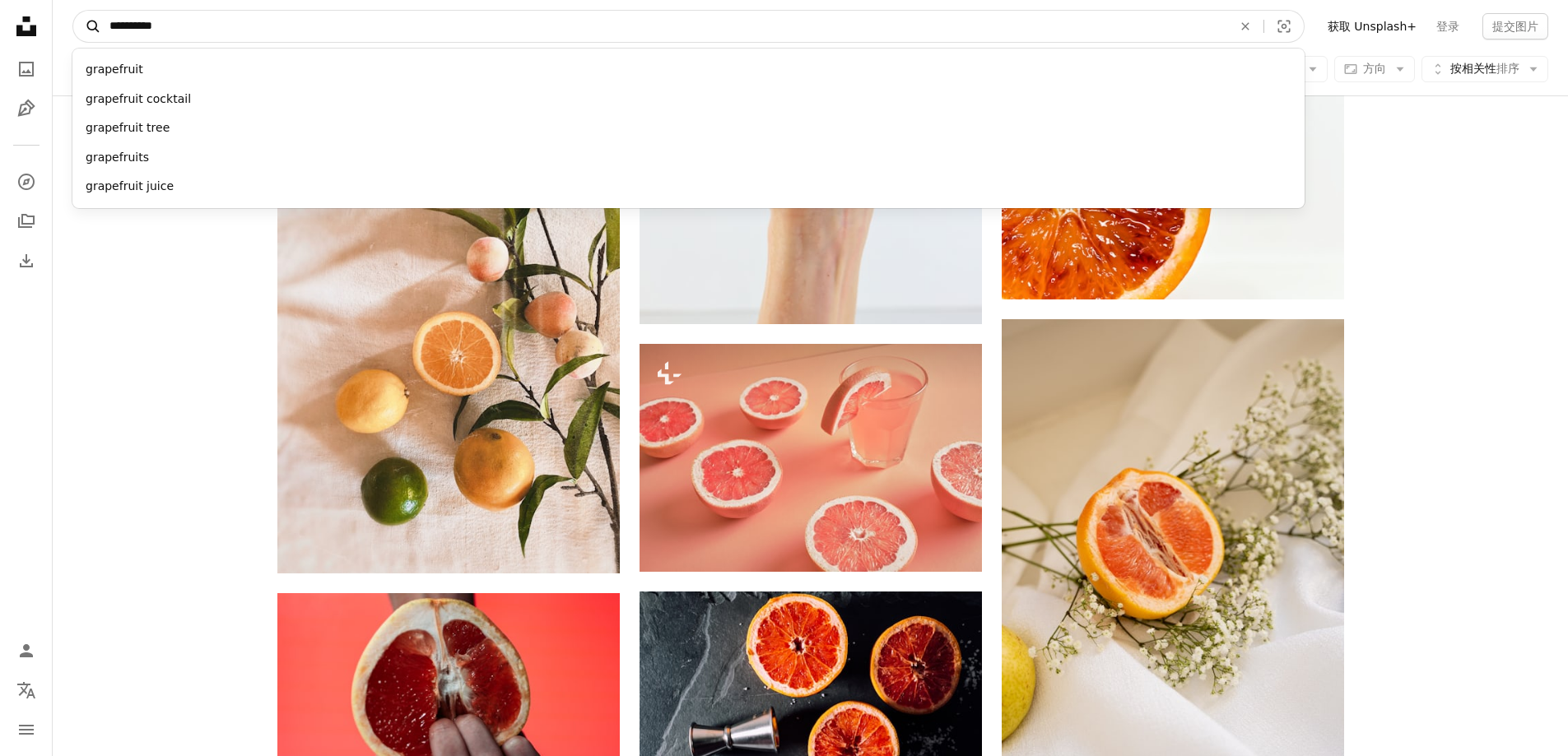
drag, startPoint x: 233, startPoint y: 24, endPoint x: 82, endPoint y: 36, distance: 151.5
click at [82, 36] on form "**********" at bounding box center [688, 26] width 1232 height 33
type input "**"
click button "A magnifying glass" at bounding box center [87, 25] width 28 height 31
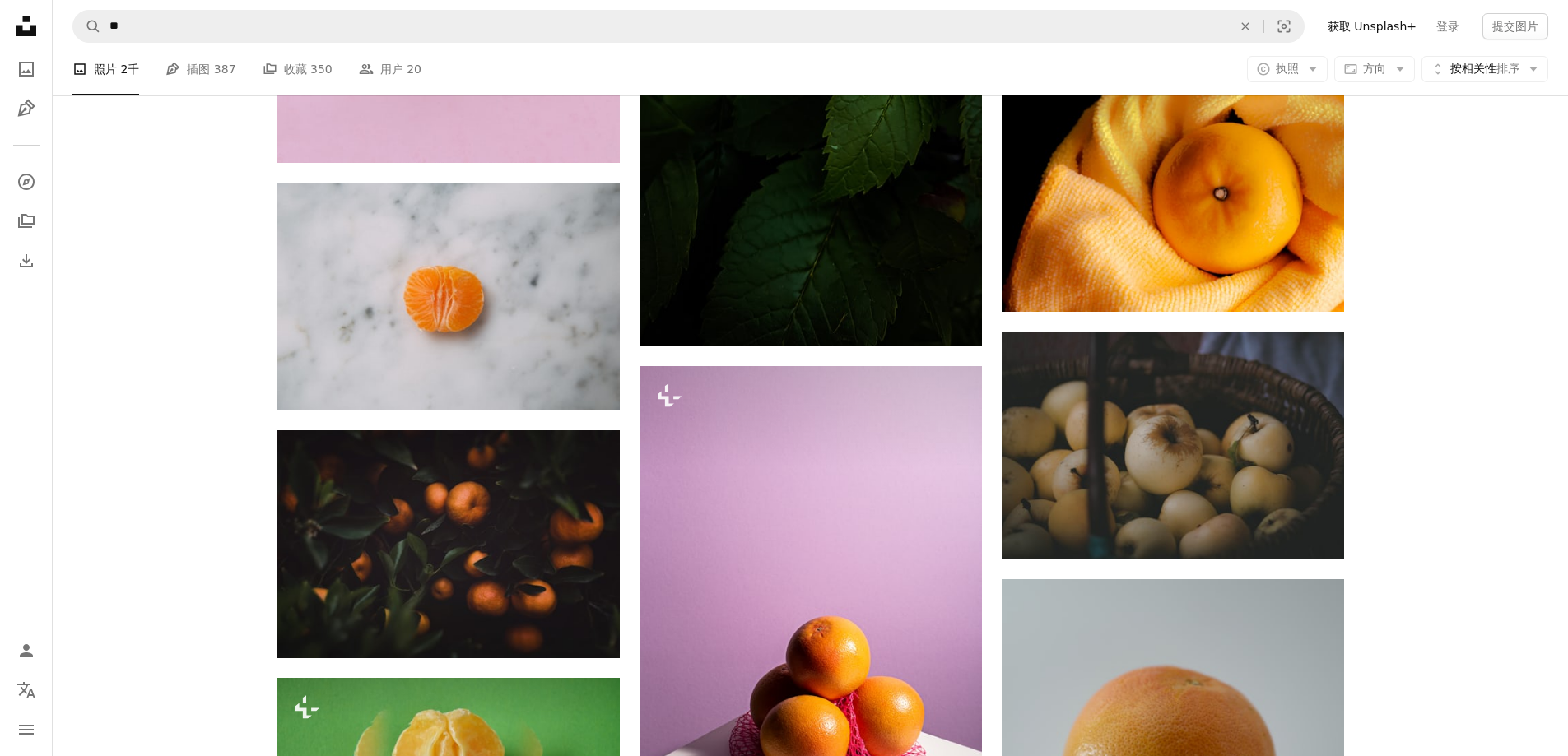
scroll to position [24196, 0]
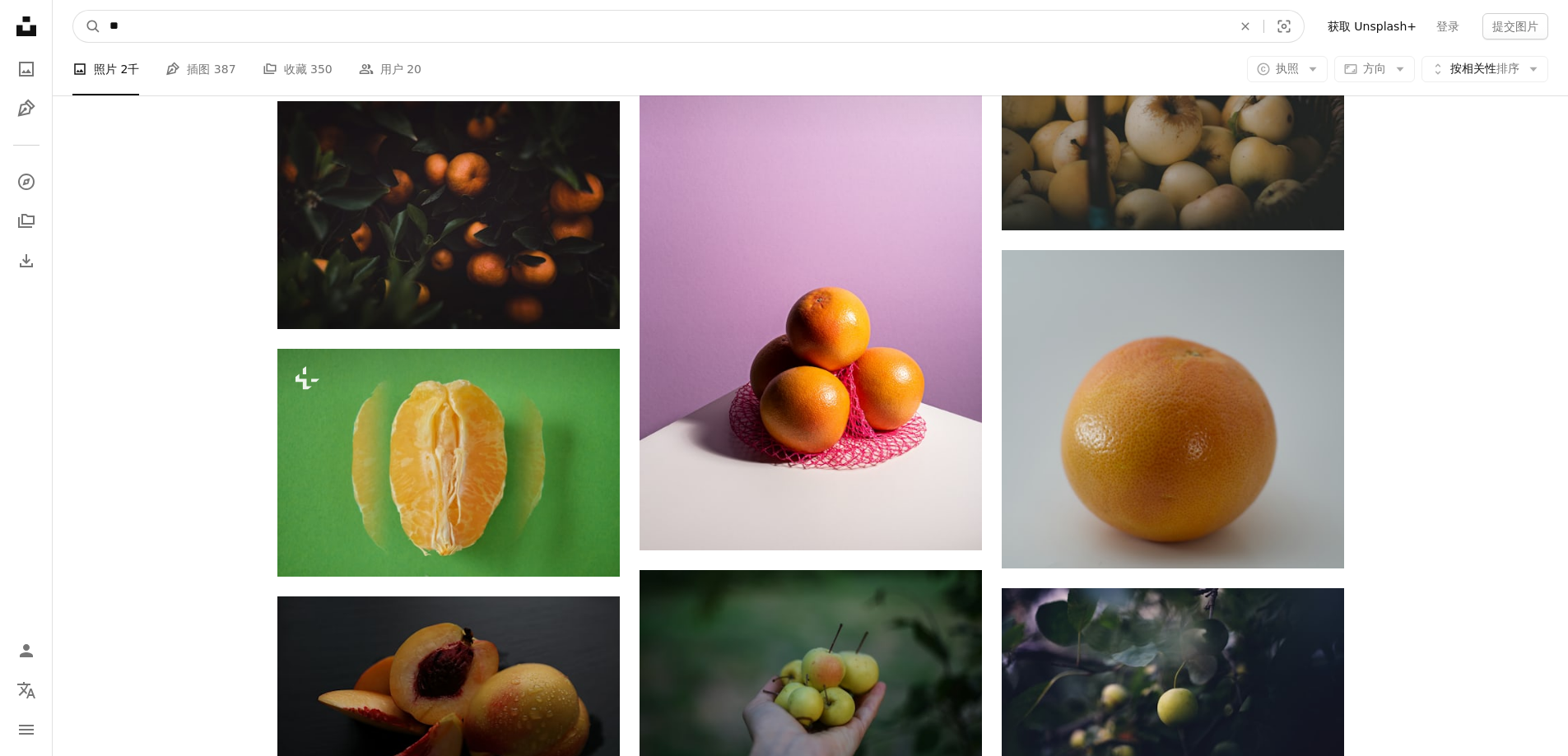
click at [310, 18] on input "**" at bounding box center [663, 25] width 1126 height 31
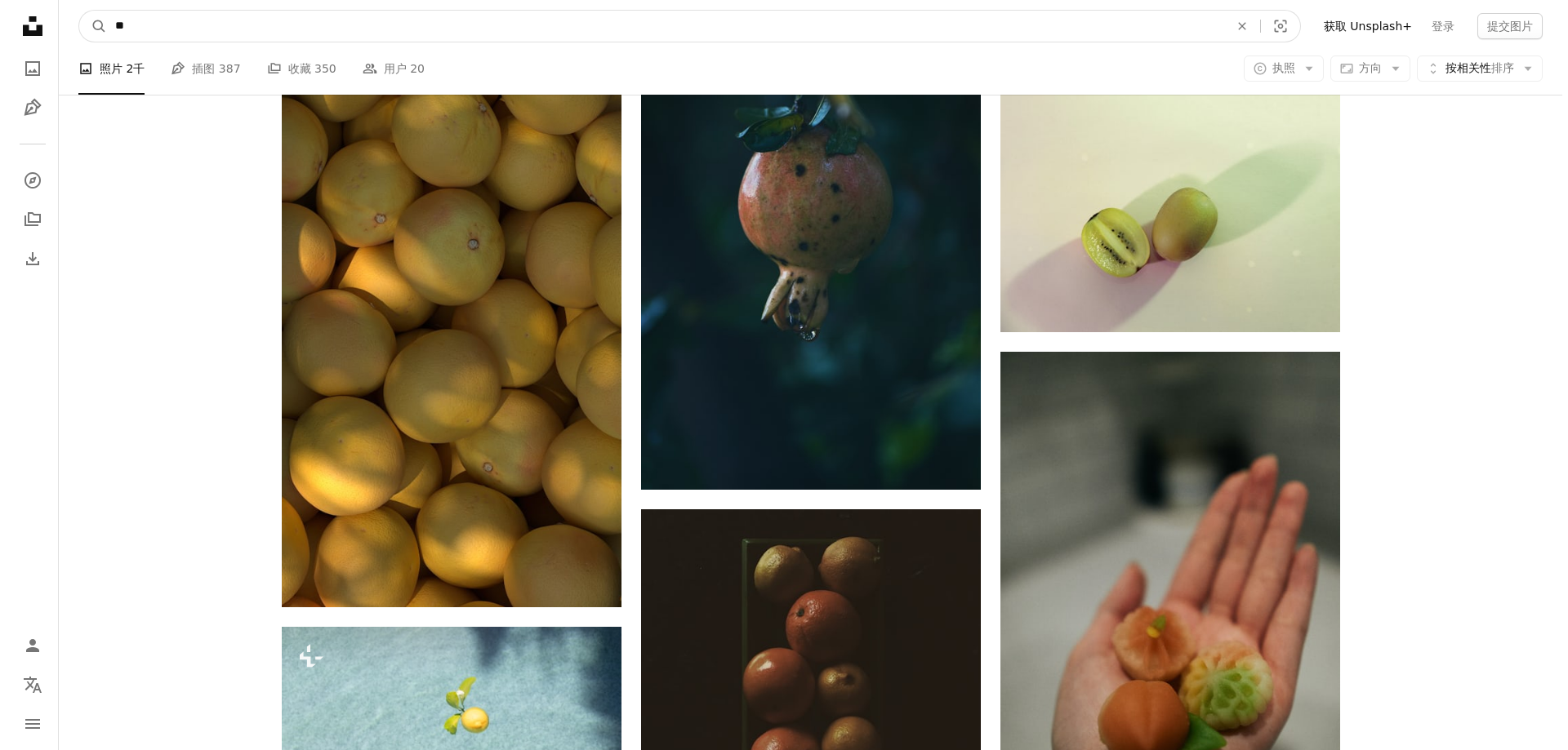
scroll to position [1388, 0]
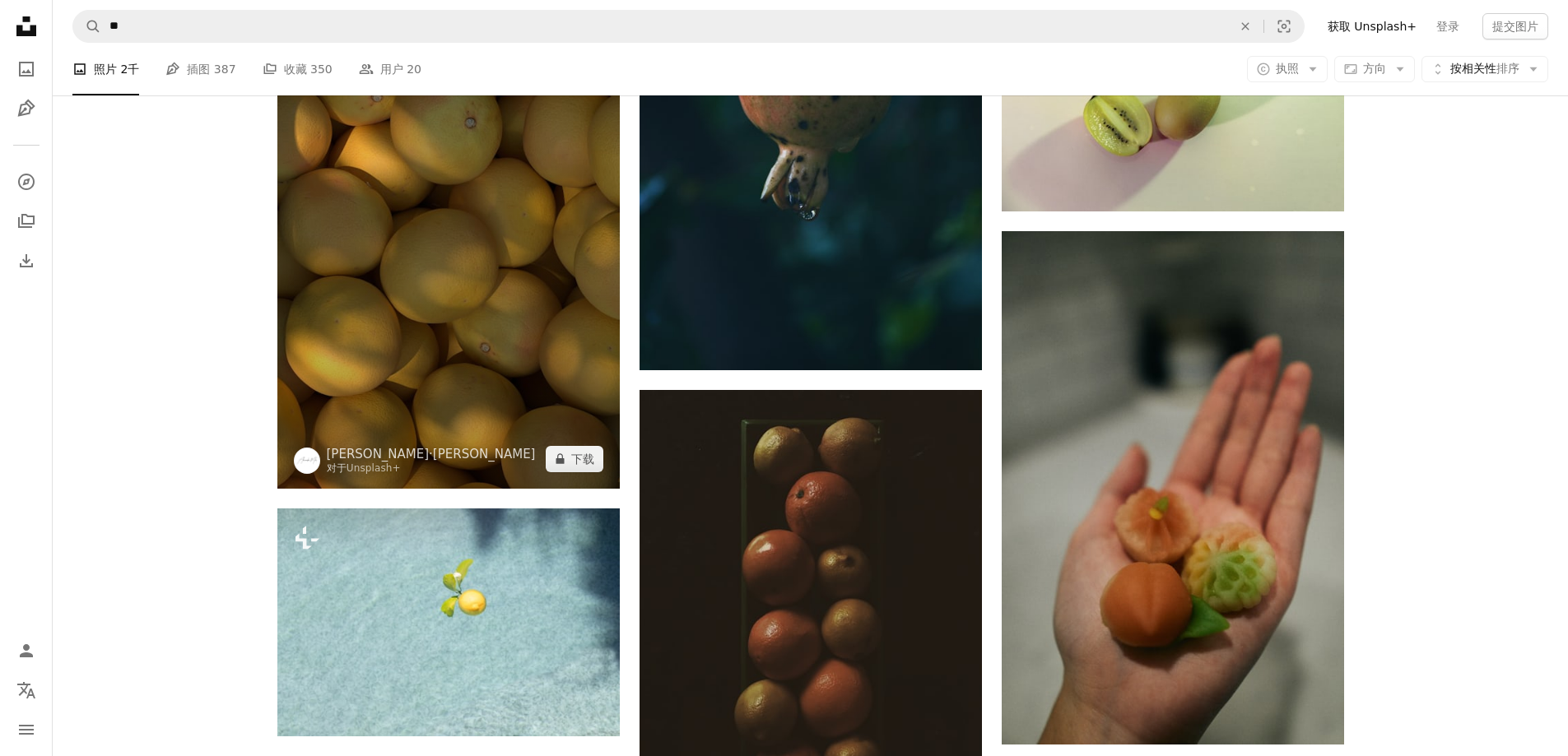
click at [483, 360] on img at bounding box center [449, 184] width 342 height 609
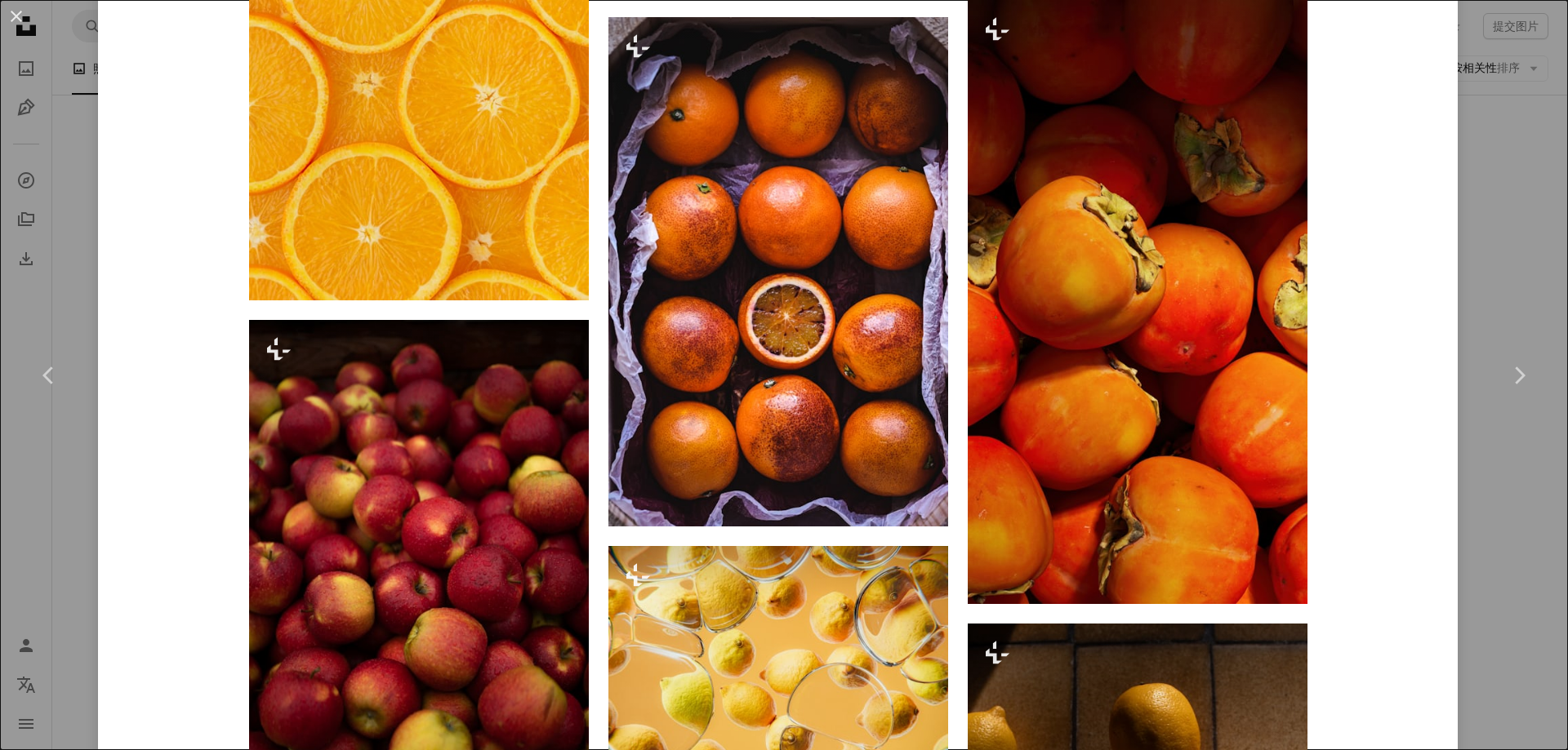
scroll to position [11131, 0]
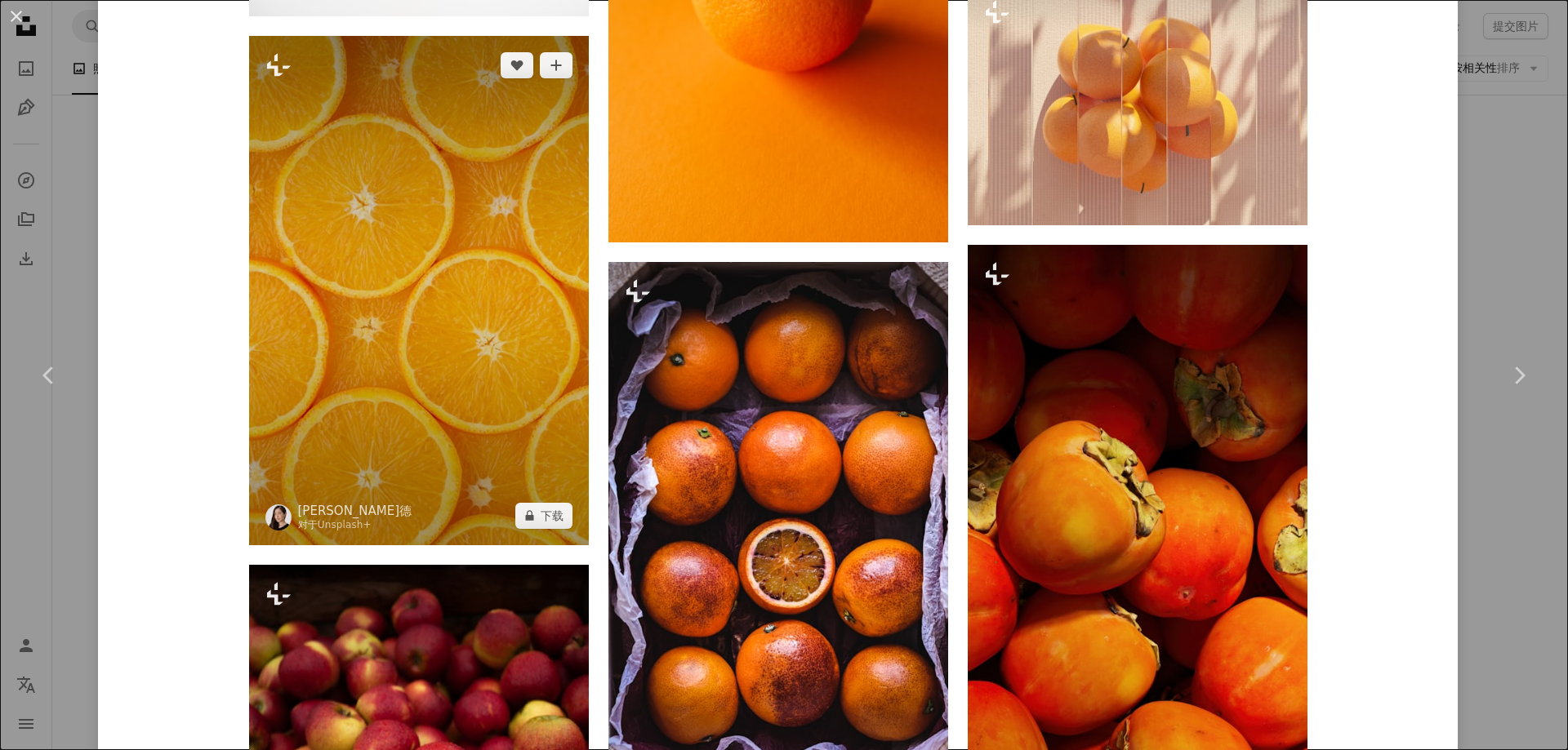
click at [455, 393] on img at bounding box center [419, 291] width 339 height 510
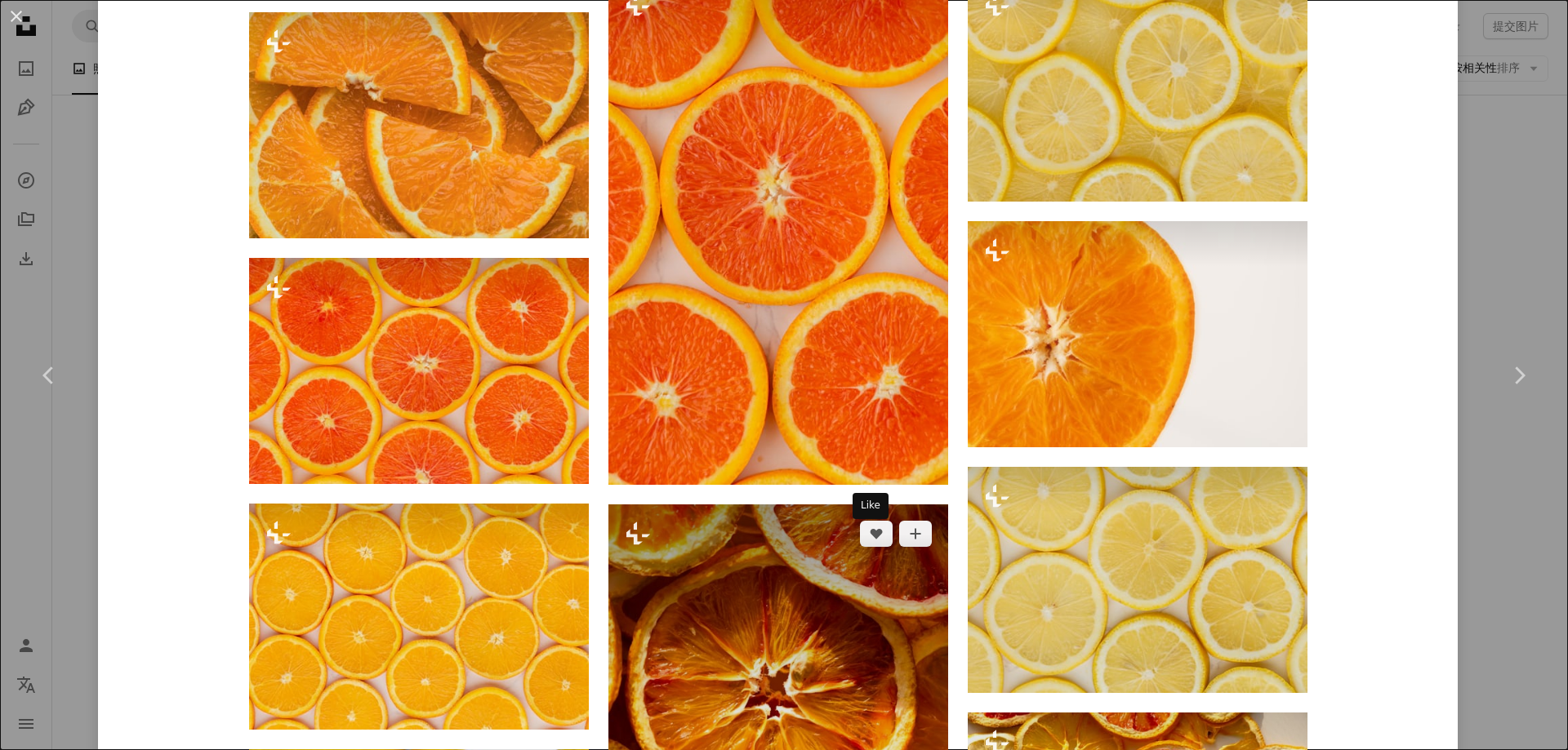
scroll to position [2449, 0]
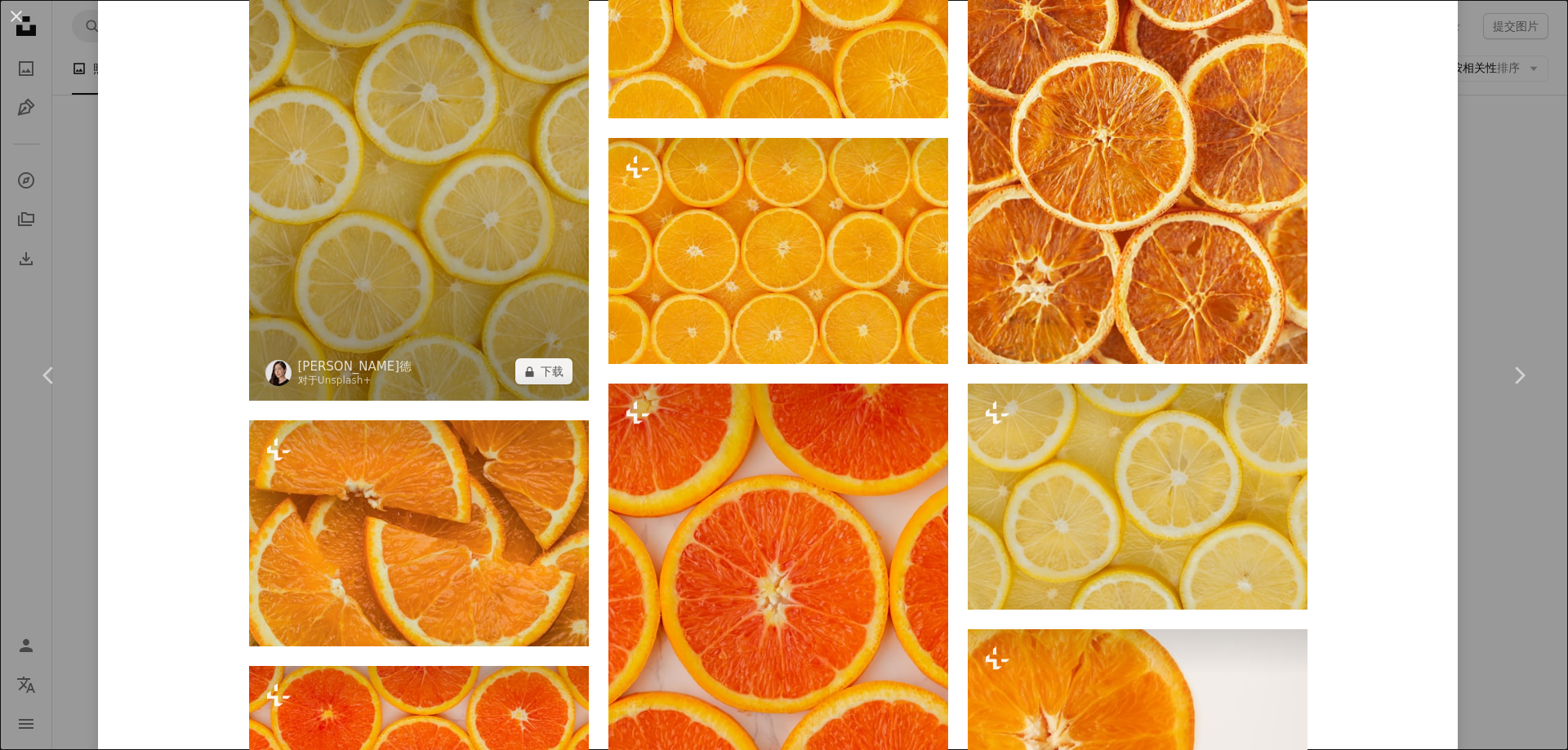
click at [376, 277] on img at bounding box center [419, 146] width 339 height 510
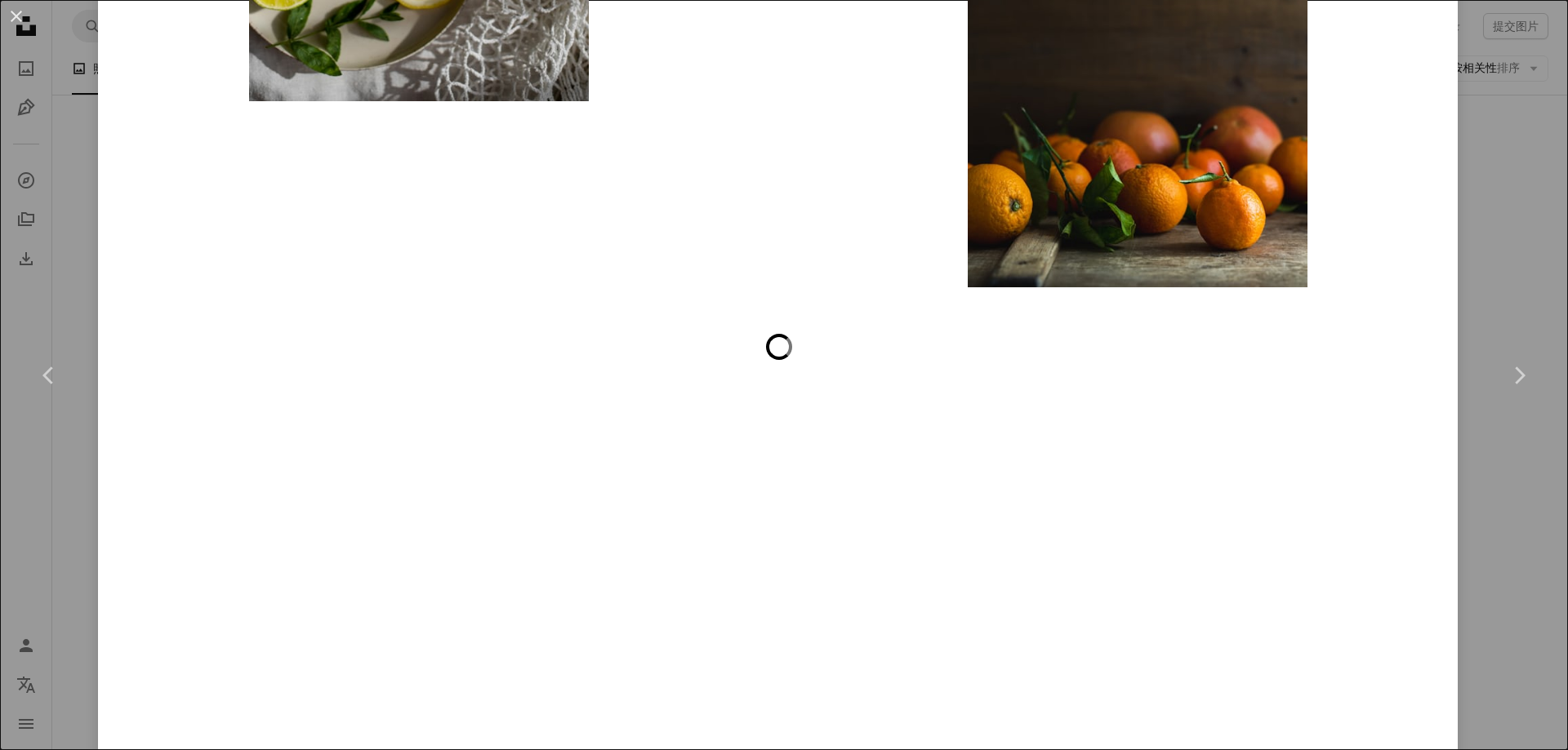
scroll to position [23781, 0]
